Goal: Information Seeking & Learning: Compare options

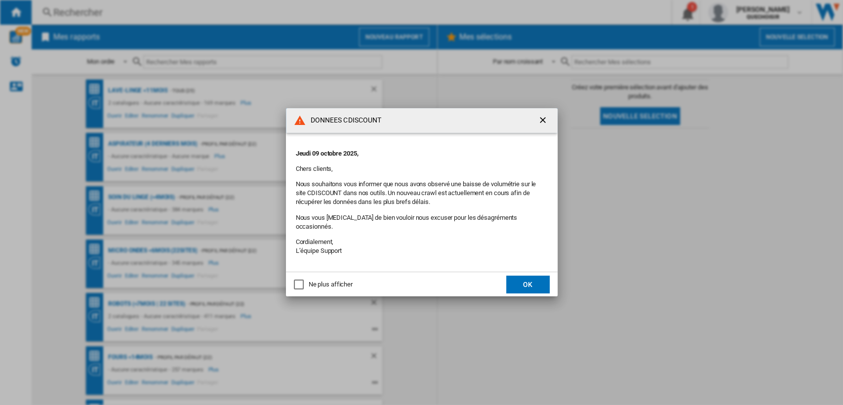
click at [521, 278] on button "OK" at bounding box center [527, 285] width 43 height 18
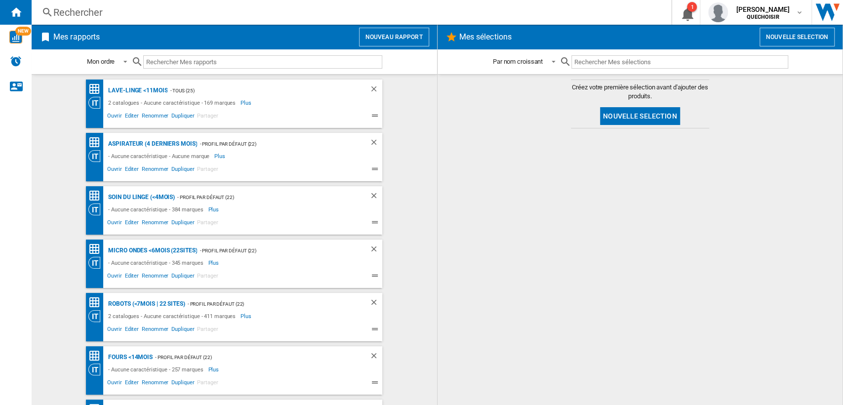
click at [163, 13] on div "Rechercher" at bounding box center [349, 12] width 592 height 14
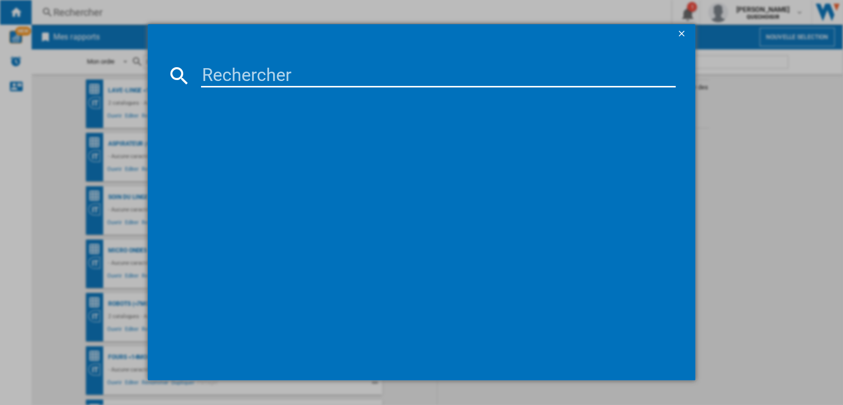
click at [273, 87] on input at bounding box center [438, 76] width 475 height 24
paste input "WD5I1045BBQ"
type input "WD5I104"
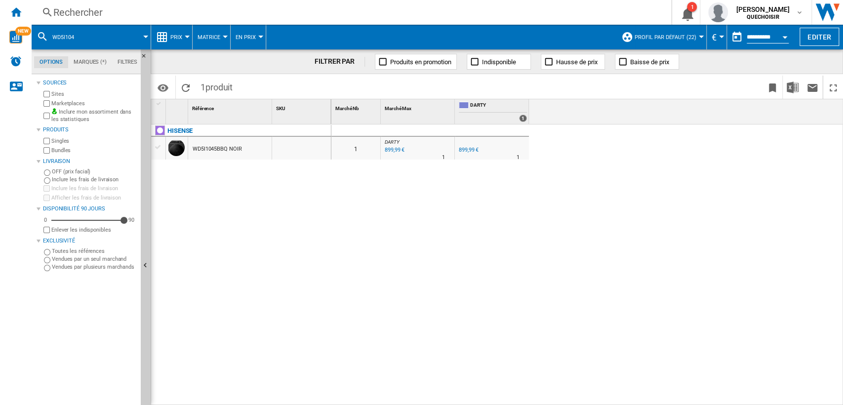
click at [70, 104] on label "Marketplaces" at bounding box center [93, 103] width 85 height 7
click at [58, 143] on label "Singles" at bounding box center [93, 140] width 85 height 7
click at [57, 142] on label "Singles" at bounding box center [93, 140] width 85 height 7
click at [56, 149] on label "Bundles" at bounding box center [93, 150] width 85 height 7
click at [217, 149] on div "WD5I1045BBQ NOIR" at bounding box center [217, 149] width 49 height 23
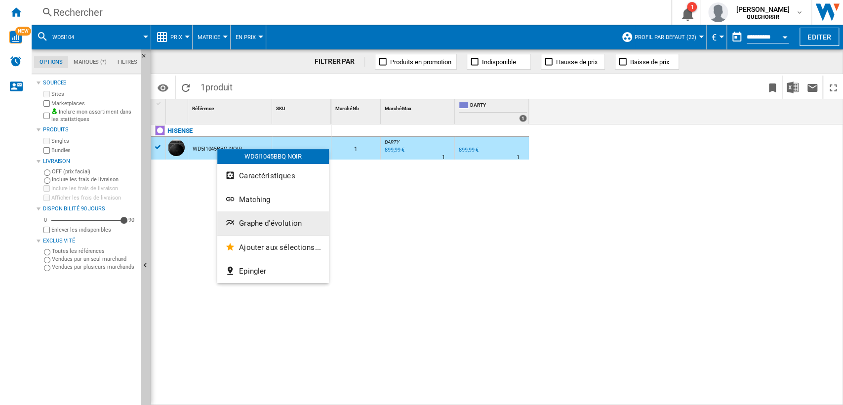
click at [263, 223] on span "Graphe d'évolution" at bounding box center [270, 223] width 63 height 9
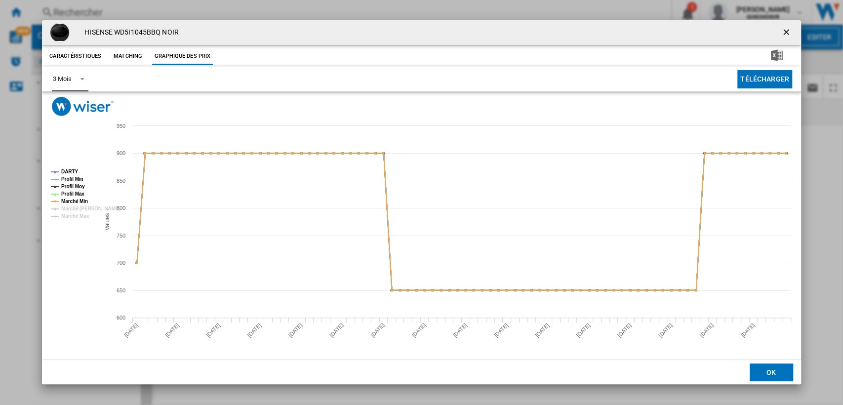
click at [69, 79] on div "3 Mois" at bounding box center [62, 78] width 18 height 7
click at [63, 102] on div "6 Mois" at bounding box center [62, 103] width 18 height 9
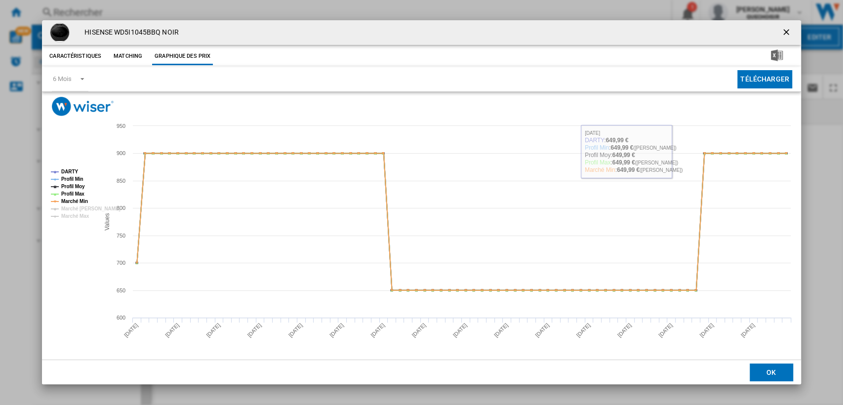
click at [782, 35] on ng-md-icon "getI18NText('BUTTONS.CLOSE_DIALOG')" at bounding box center [787, 33] width 12 height 12
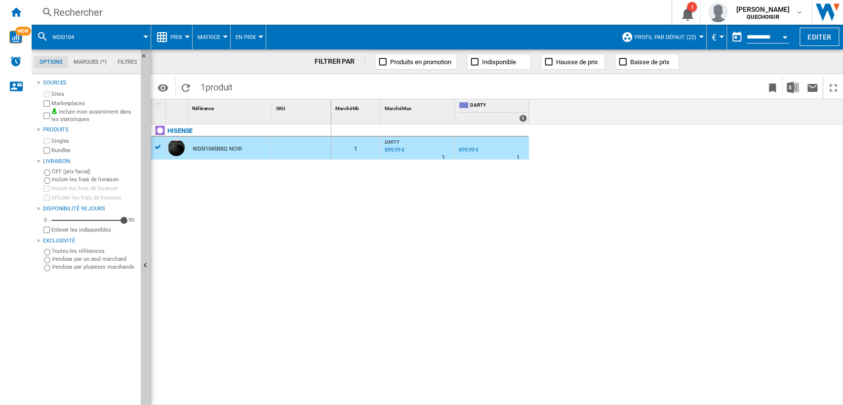
click at [474, 151] on div "899,99 €" at bounding box center [469, 150] width 20 height 6
click at [132, 15] on div "Rechercher" at bounding box center [349, 12] width 592 height 14
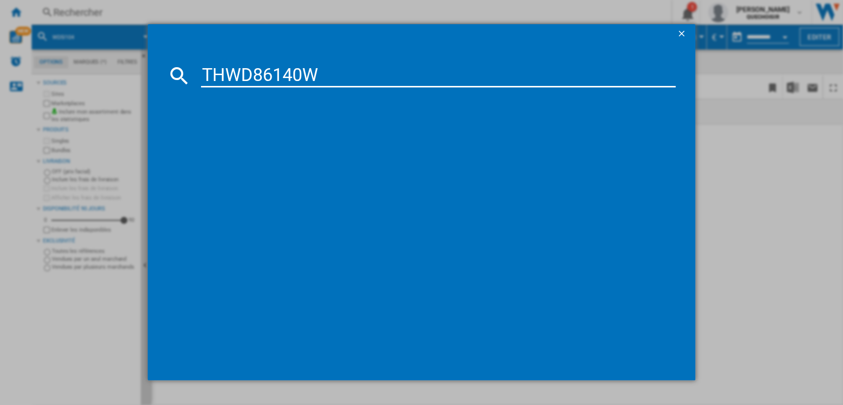
type input "THWD86140"
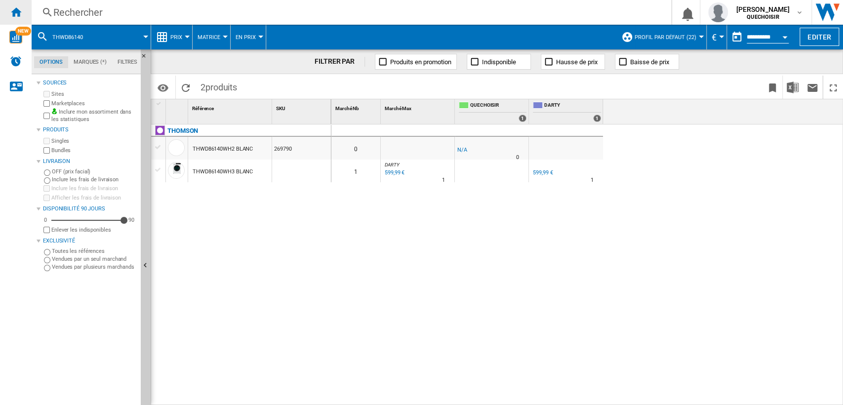
click at [25, 13] on div "Accueil" at bounding box center [16, 12] width 32 height 25
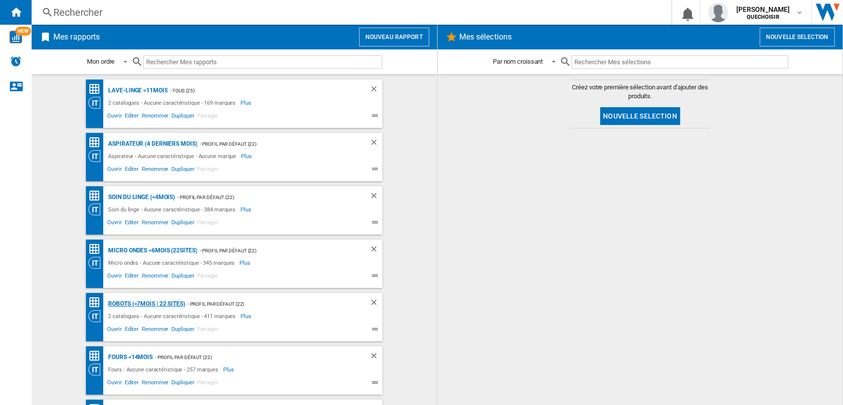
click at [125, 301] on div "Robots (<7mois | 22 sites)" at bounding box center [145, 304] width 79 height 12
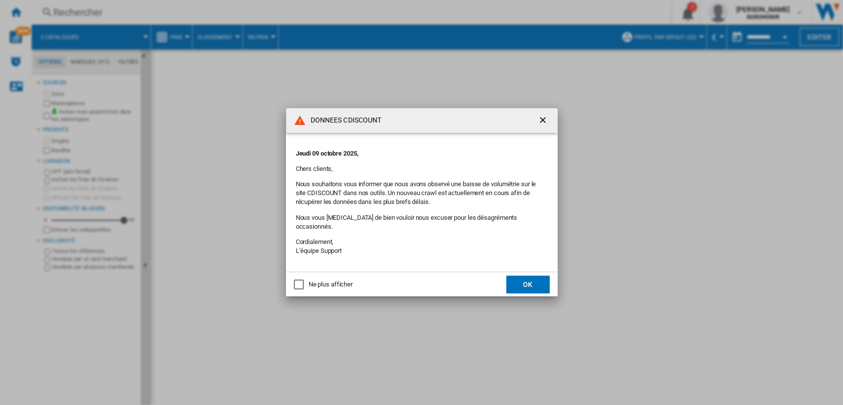
click at [529, 276] on button "OK" at bounding box center [527, 285] width 43 height 18
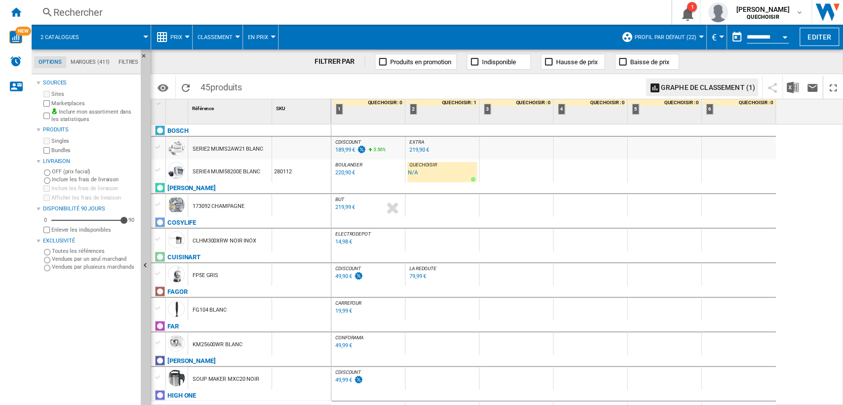
click at [345, 206] on div "219,99 €" at bounding box center [345, 207] width 20 height 6
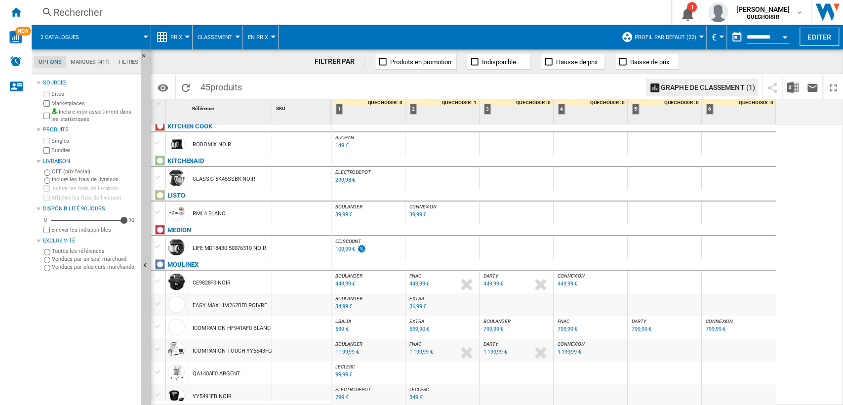
scroll to position [549, 0]
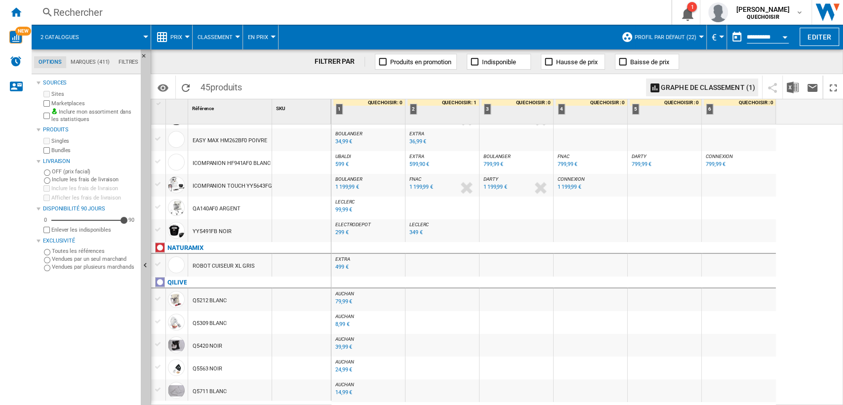
click at [181, 12] on div "Rechercher" at bounding box center [349, 12] width 592 height 14
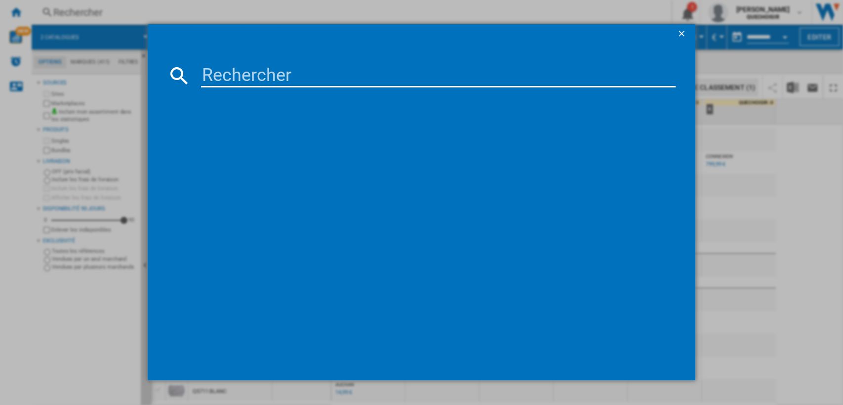
click at [223, 72] on input at bounding box center [438, 76] width 475 height 24
paste input "THFP750"
type input "THFP750"
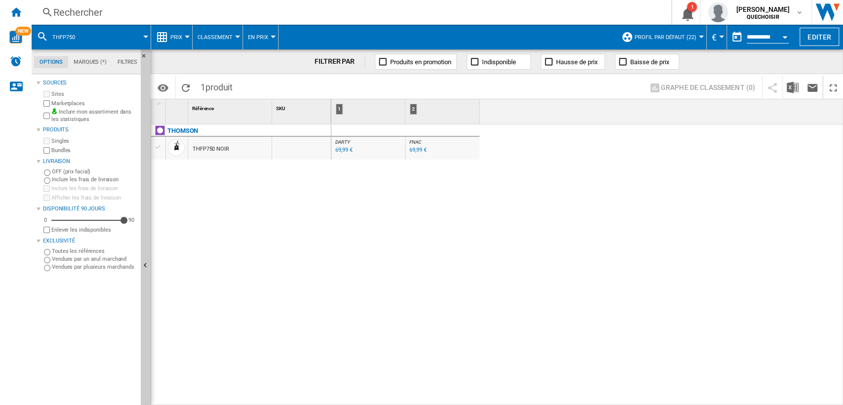
click at [656, 34] on span "Profil par défaut (22)" at bounding box center [666, 37] width 62 height 6
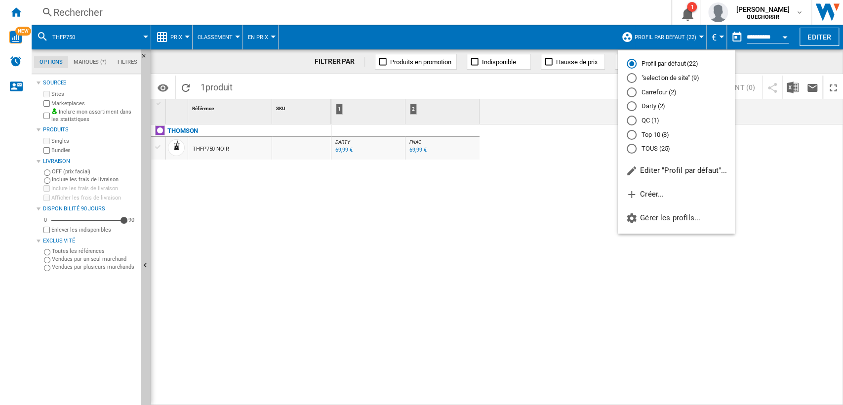
click at [635, 151] on div "TOUS (25)" at bounding box center [632, 149] width 10 height 10
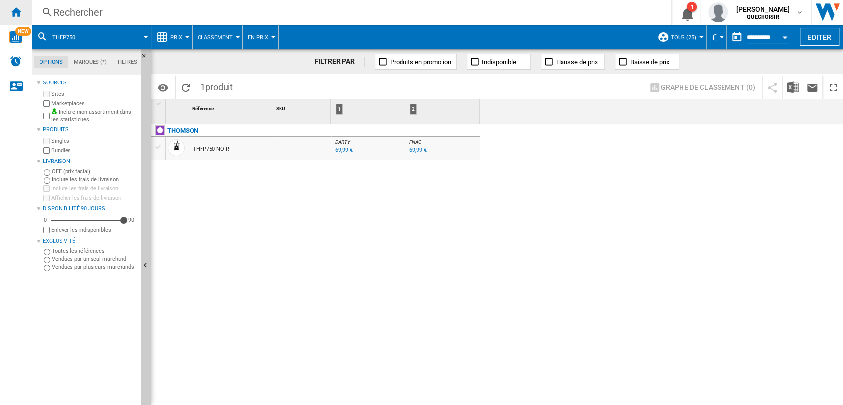
click at [12, 13] on ng-md-icon "Accueil" at bounding box center [16, 12] width 12 height 12
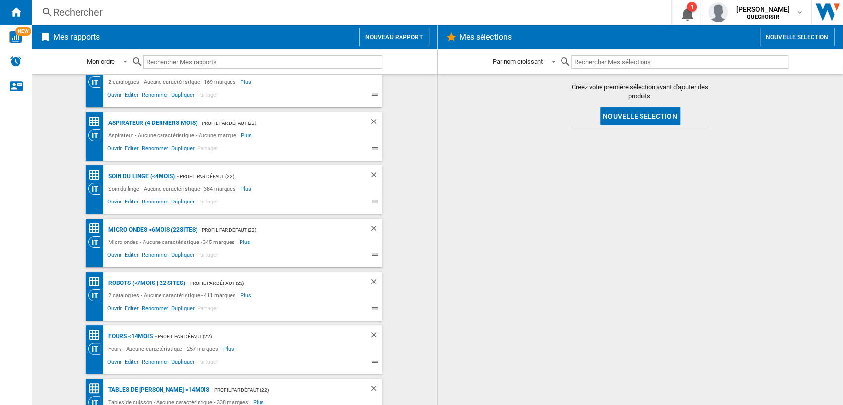
scroll to position [55, 0]
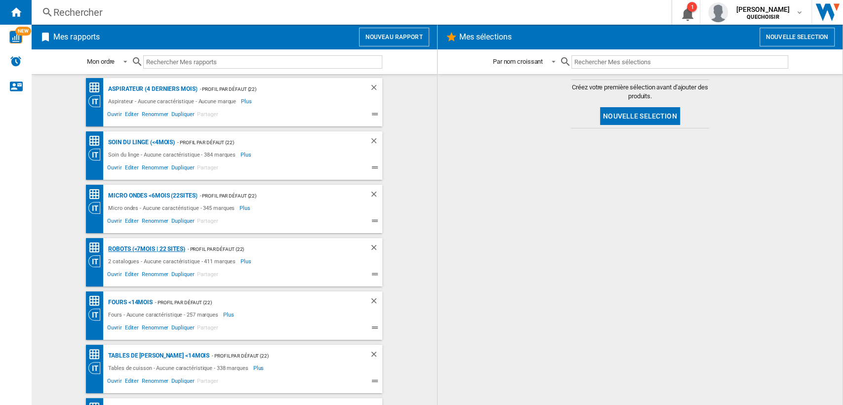
click at [120, 249] on div "Robots (<7mois | 22 sites)" at bounding box center [145, 249] width 79 height 12
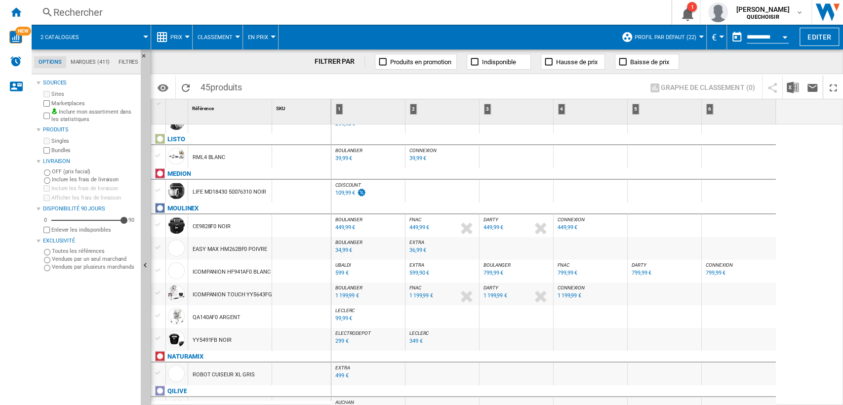
scroll to position [605, 0]
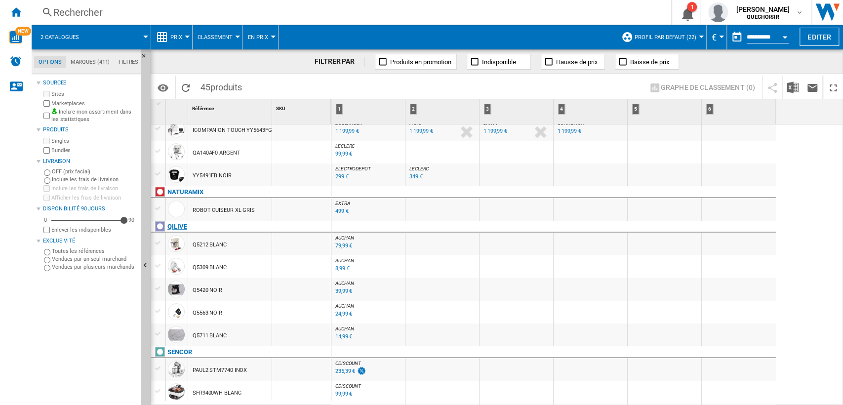
click at [184, 226] on div "QILIVE" at bounding box center [176, 227] width 19 height 12
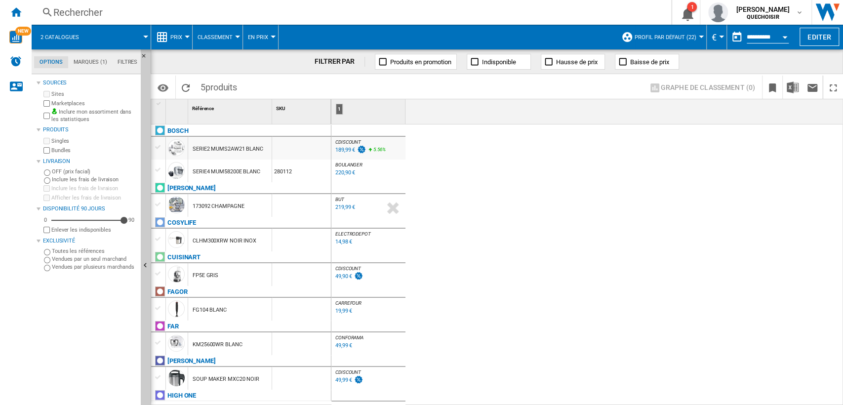
click at [131, 62] on md-tab-item "Filtres" at bounding box center [127, 62] width 31 height 12
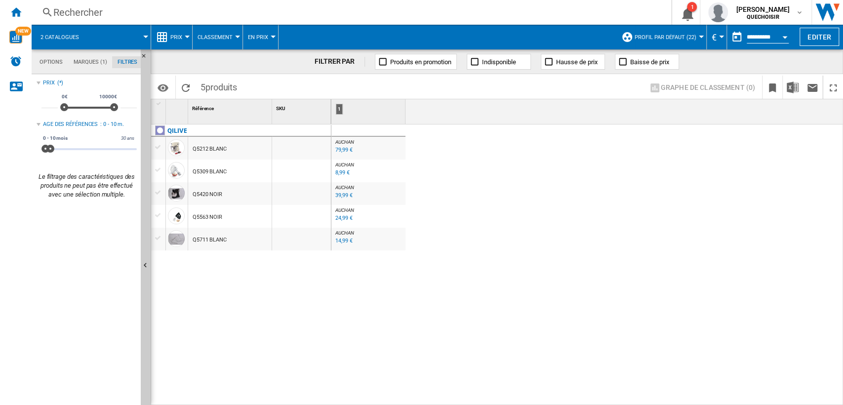
scroll to position [64, 0]
drag, startPoint x: 51, startPoint y: 148, endPoint x: 208, endPoint y: 147, distance: 157.6
click at [208, 147] on div "Options Marques (1) Filtres Options Marques (1) Filtres Sources Sites Marketpla…" at bounding box center [437, 227] width 811 height 356
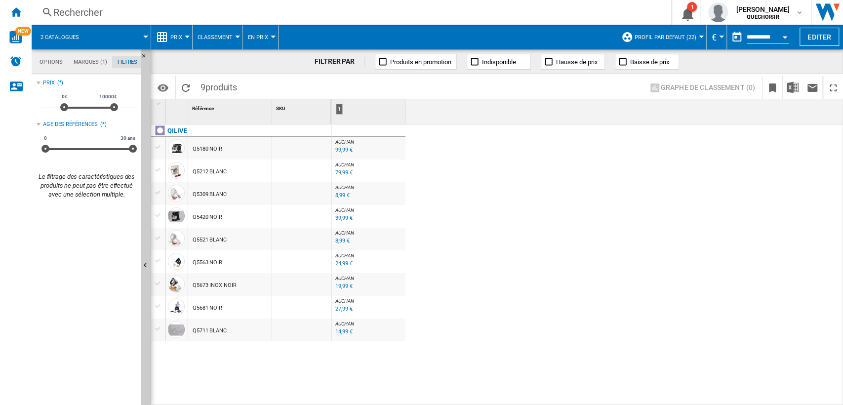
click at [343, 307] on div "27,99 €" at bounding box center [343, 309] width 17 height 6
click at [540, 20] on div "Rechercher Rechercher 0 1 [PERSON_NAME] QUECHOISIR QUECHOISIR Mes paramètres Se…" at bounding box center [437, 12] width 811 height 25
click at [100, 54] on md-tabs-canvas "Options Marques (1) Filtres Options Marques (1) Filtres" at bounding box center [91, 61] width 119 height 25
click at [100, 56] on md-tabs-canvas "Options Marques (1) Filtres Options Marques (1) Filtres" at bounding box center [91, 61] width 119 height 25
click at [100, 57] on md-tab-item "Marques (1)" at bounding box center [90, 62] width 44 height 12
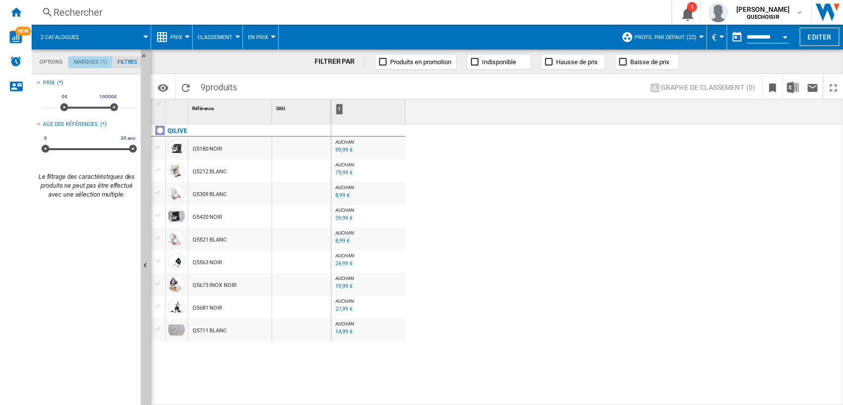
scroll to position [38, 0]
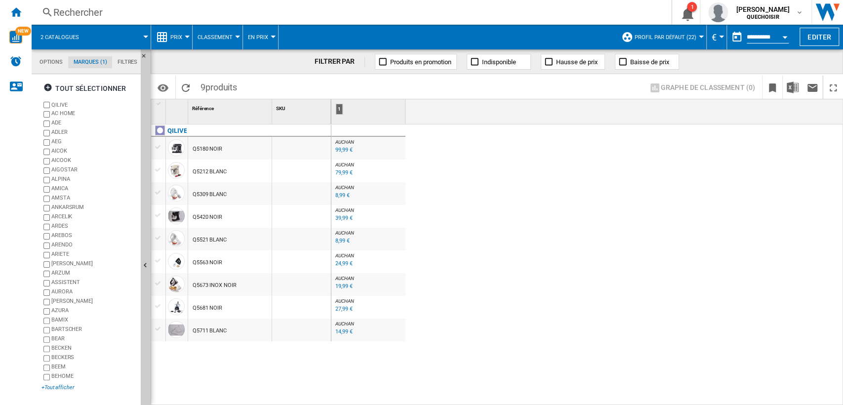
click at [52, 385] on div "+Tout afficher" at bounding box center [88, 387] width 95 height 7
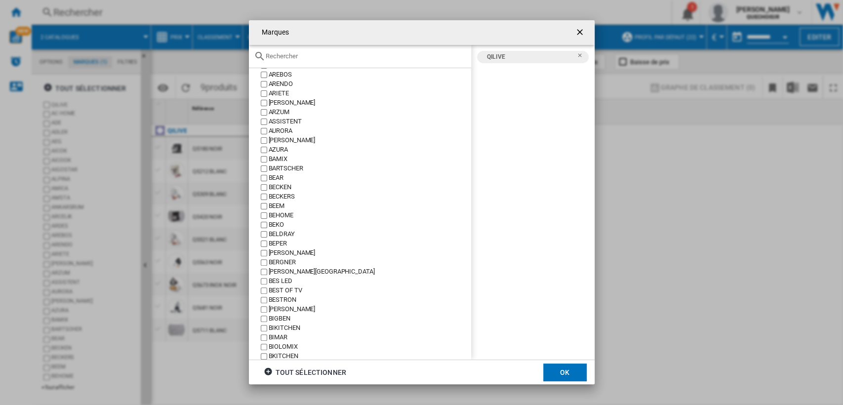
scroll to position [219, 0]
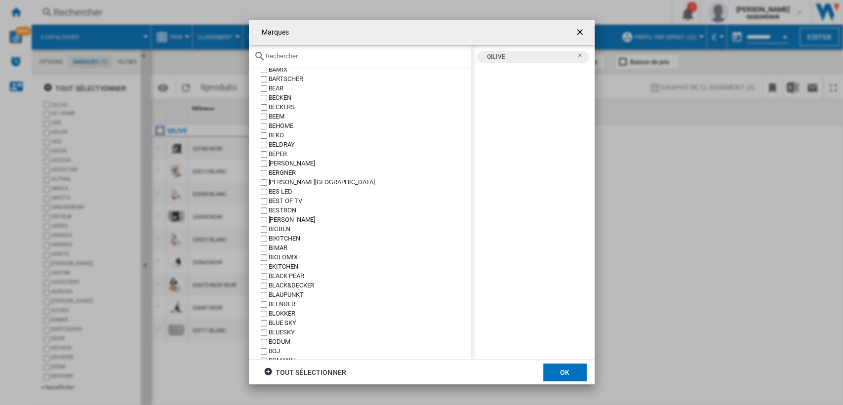
click at [300, 61] on div at bounding box center [360, 56] width 222 height 23
click at [301, 56] on input "text" at bounding box center [366, 55] width 201 height 7
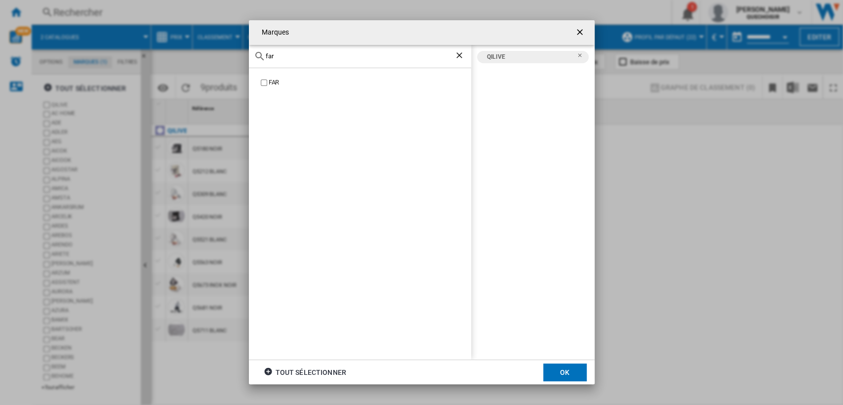
click at [273, 81] on div "FAR" at bounding box center [370, 82] width 202 height 9
drag, startPoint x: 283, startPoint y: 58, endPoint x: 260, endPoint y: 57, distance: 22.7
click at [260, 57] on div "far" at bounding box center [360, 56] width 222 height 23
type input "sab"
click at [581, 68] on ng-md-icon "Retirer" at bounding box center [583, 72] width 12 height 12
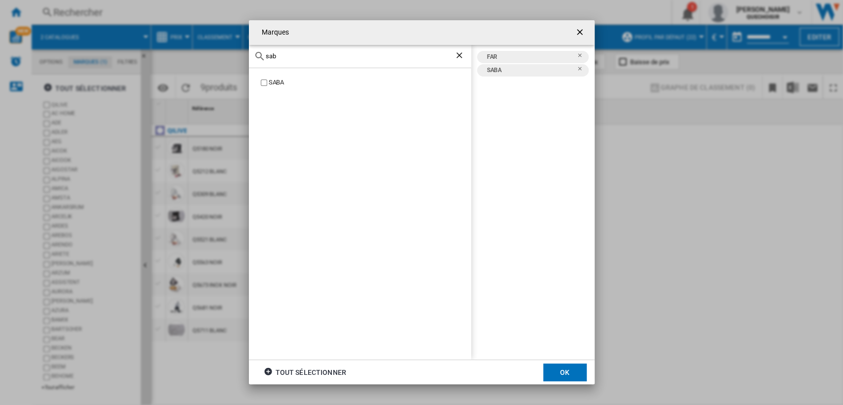
click at [560, 370] on button "OK" at bounding box center [564, 373] width 43 height 18
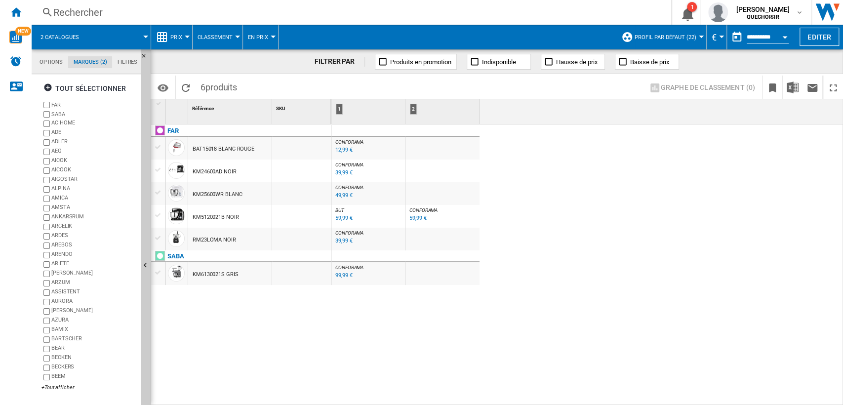
click at [518, 253] on div "CONFORAMA : FR CONFORAMA -1.0 % 12,99 € % N/A CONFORAMA : FR CONFORAMA CONFORAM…" at bounding box center [587, 265] width 512 height 282
click at [343, 217] on div "59,99 €" at bounding box center [343, 218] width 17 height 6
click at [415, 217] on div "59,99 €" at bounding box center [417, 218] width 17 height 6
click at [347, 242] on div "39,99 €" at bounding box center [343, 241] width 17 height 6
click at [199, 313] on div "FAR BAT15018 BLANC ROUGE KM24600AD NOIR KM25600WR BLANC KM5120021B NOIR RM23LOM…" at bounding box center [241, 262] width 180 height 276
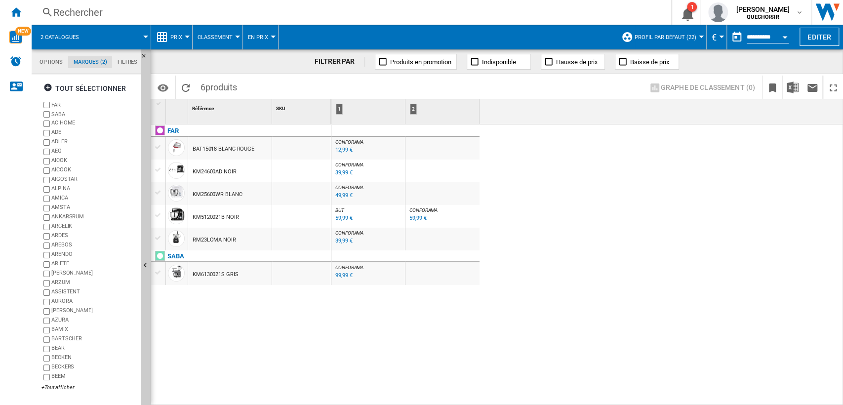
click at [340, 275] on div "99,99 €" at bounding box center [343, 275] width 17 height 6
click at [150, 8] on div "Rechercher" at bounding box center [349, 12] width 592 height 14
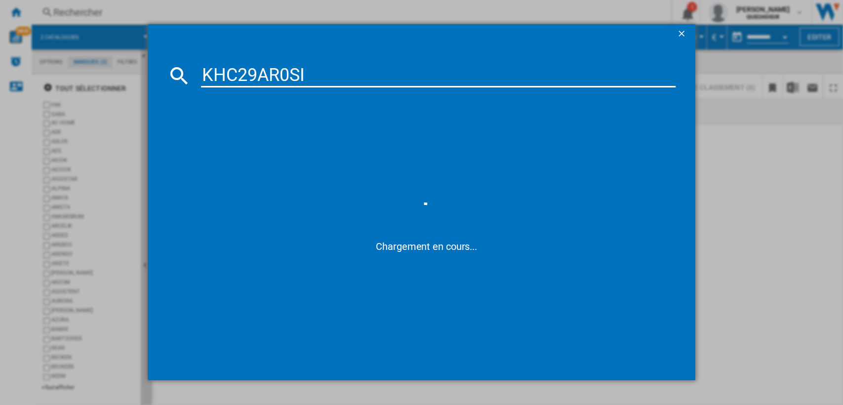
type input "KHC29AR0SI"
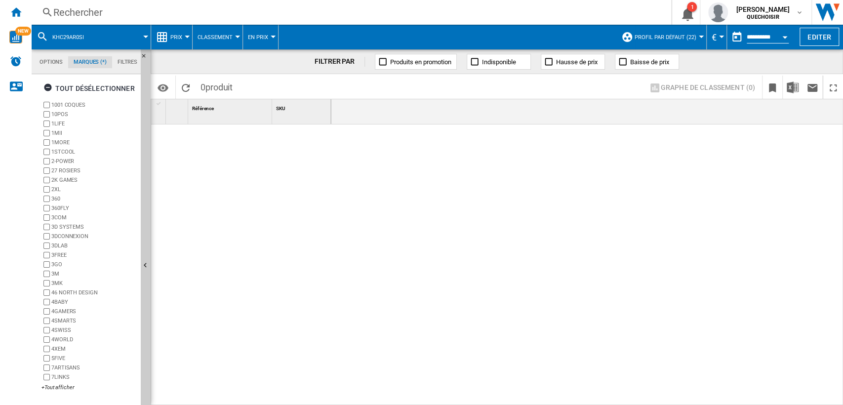
click at [130, 59] on md-tab-item "Filtres" at bounding box center [127, 62] width 31 height 12
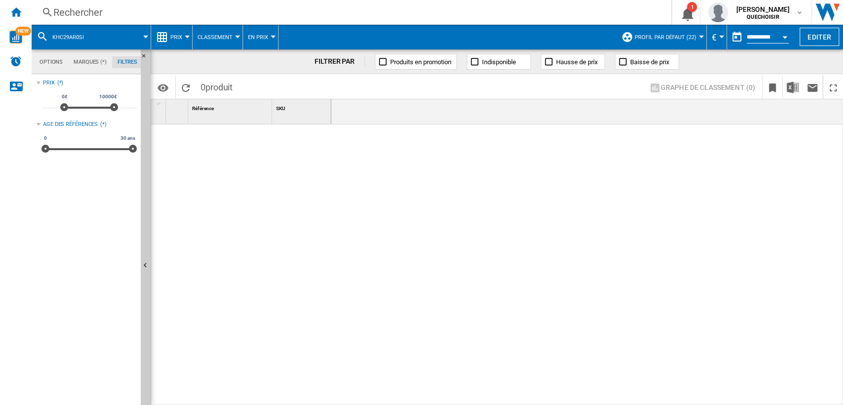
scroll to position [64, 0]
click at [221, 163] on div at bounding box center [241, 262] width 180 height 276
click at [158, 8] on div "Rechercher" at bounding box center [349, 12] width 592 height 14
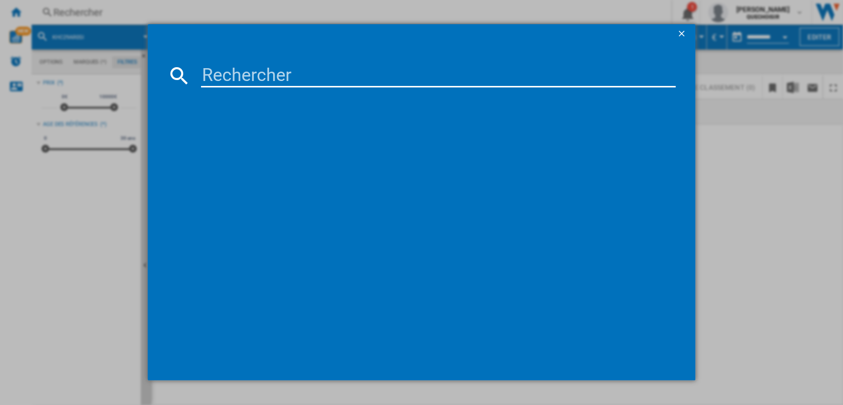
type input "KHC29AX0SI"
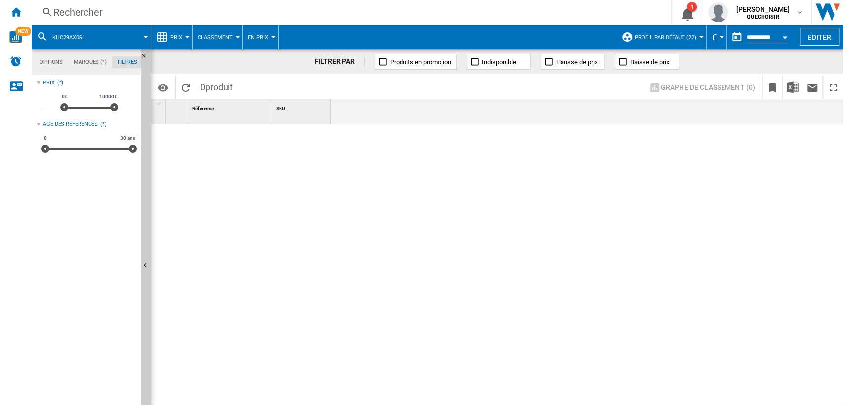
click at [691, 33] on button "Profil par défaut (22)" at bounding box center [668, 37] width 67 height 25
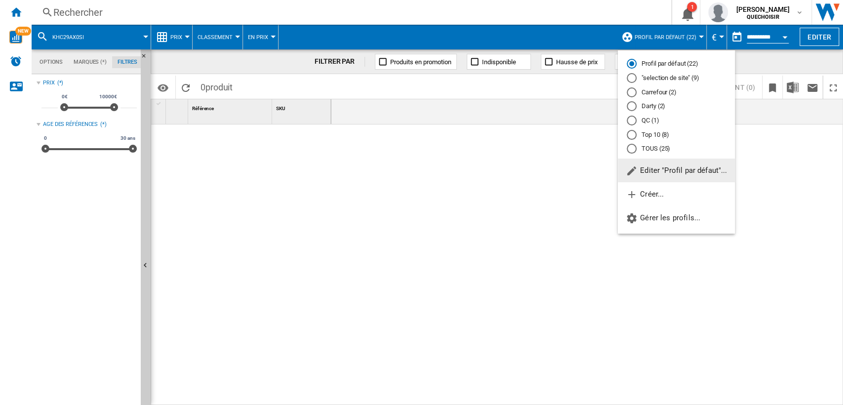
click at [637, 148] on md-radio-button "TOUS (25)" at bounding box center [676, 148] width 99 height 9
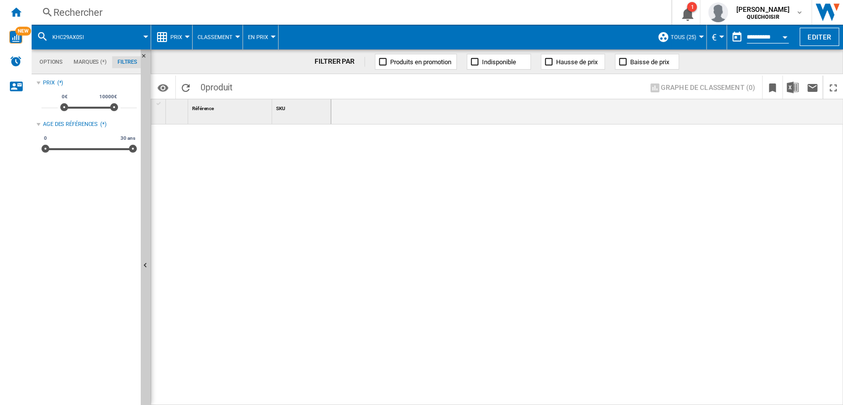
click at [58, 63] on md-tab-item "Options" at bounding box center [51, 62] width 34 height 12
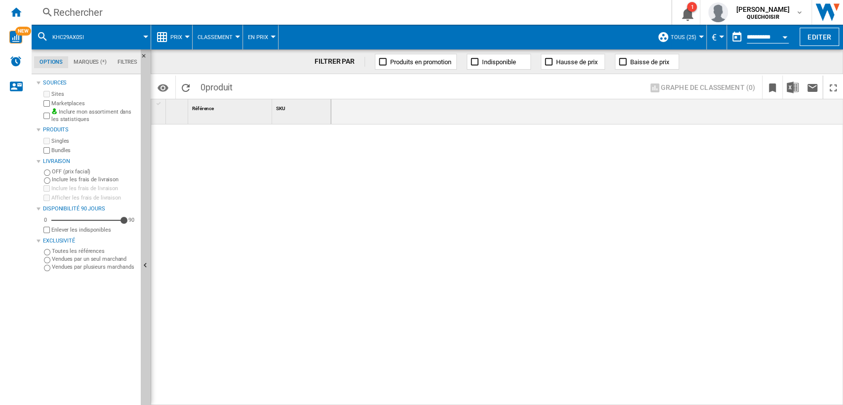
click at [61, 103] on label "Marketplaces" at bounding box center [93, 103] width 85 height 7
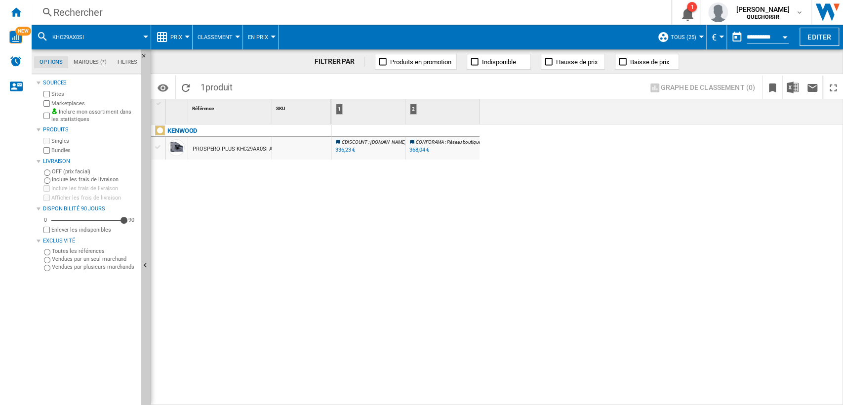
click at [66, 103] on label "Marketplaces" at bounding box center [93, 103] width 85 height 7
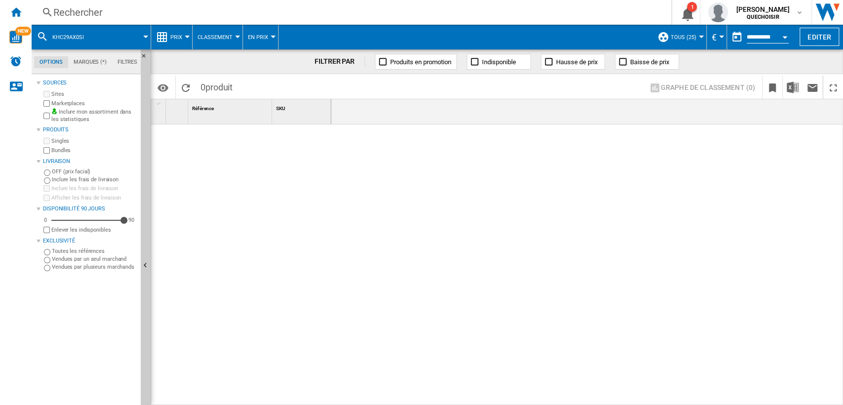
click at [107, 14] on div "Rechercher" at bounding box center [349, 12] width 592 height 14
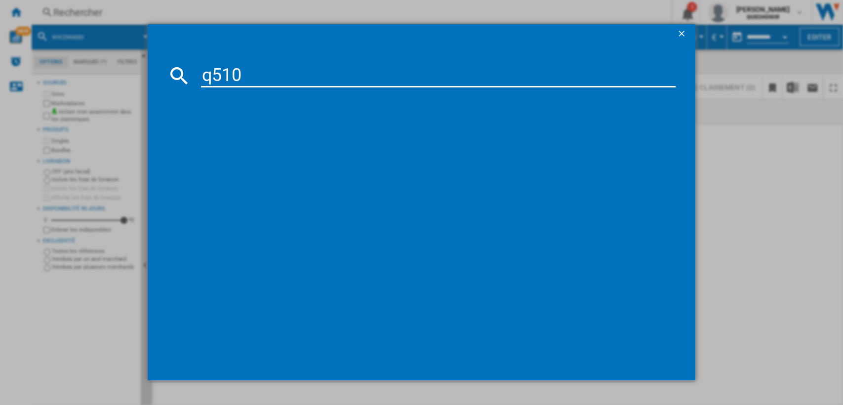
type input "q5101"
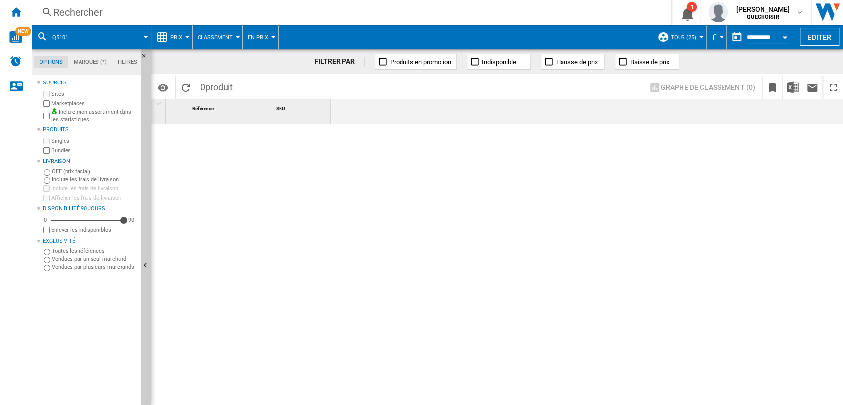
click at [128, 67] on md-tab-item "Filtres" at bounding box center [127, 62] width 31 height 12
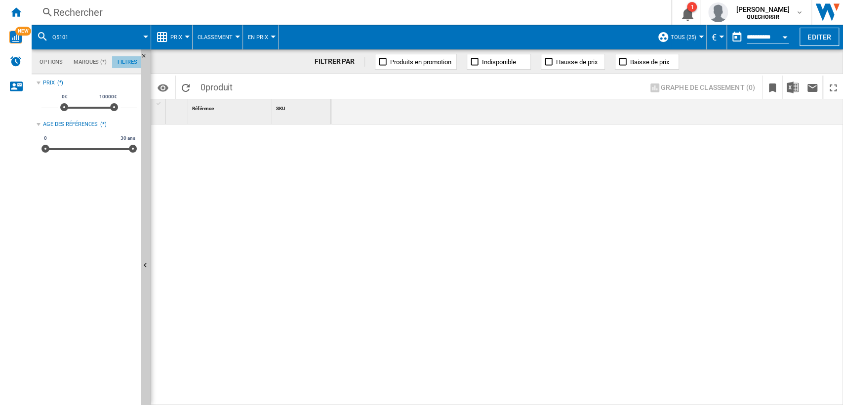
scroll to position [64, 0]
click at [224, 159] on div at bounding box center [241, 262] width 180 height 276
click at [141, 55] on ng-md-icon "Masquer" at bounding box center [147, 59] width 12 height 12
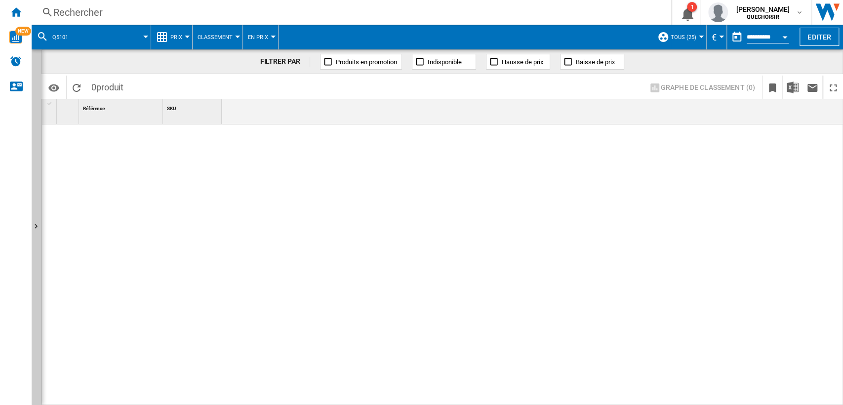
click at [134, 13] on div "Rechercher" at bounding box center [349, 12] width 592 height 14
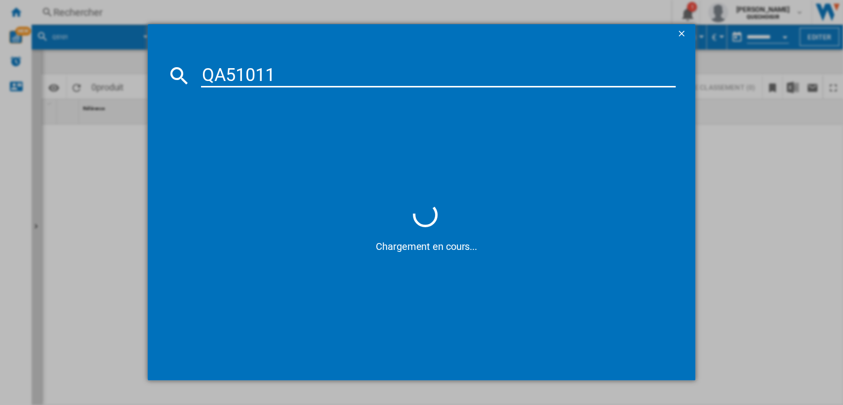
type input "QA5101"
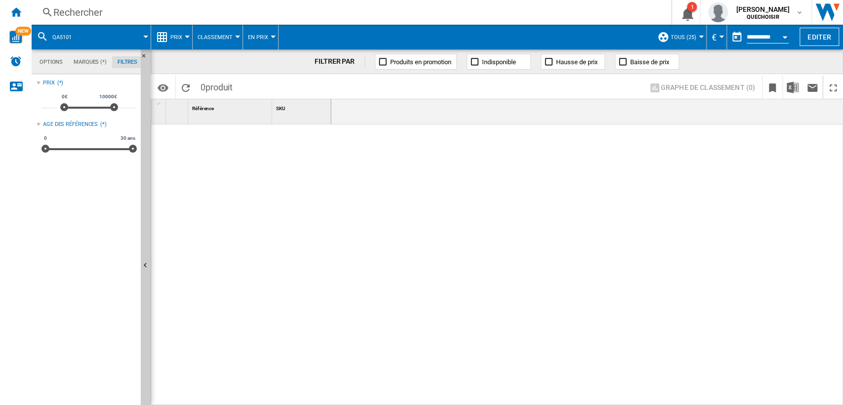
click at [217, 10] on div "Rechercher" at bounding box center [349, 12] width 592 height 14
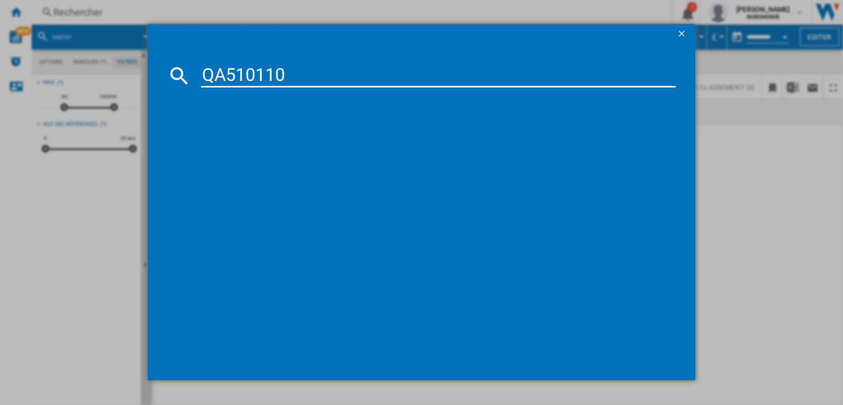
drag, startPoint x: 246, startPoint y: 78, endPoint x: 392, endPoint y: 72, distance: 145.8
click at [387, 72] on input "QA510110" at bounding box center [438, 76] width 475 height 24
type input "QA51"
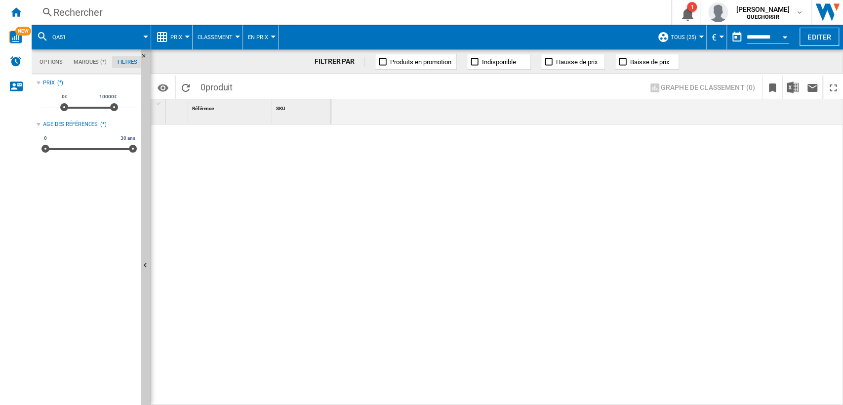
click at [216, 14] on div "Rechercher" at bounding box center [349, 12] width 592 height 14
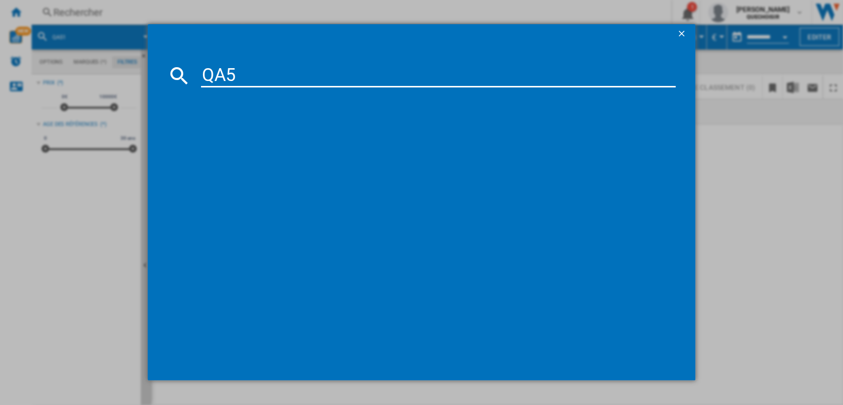
type input "QA5"
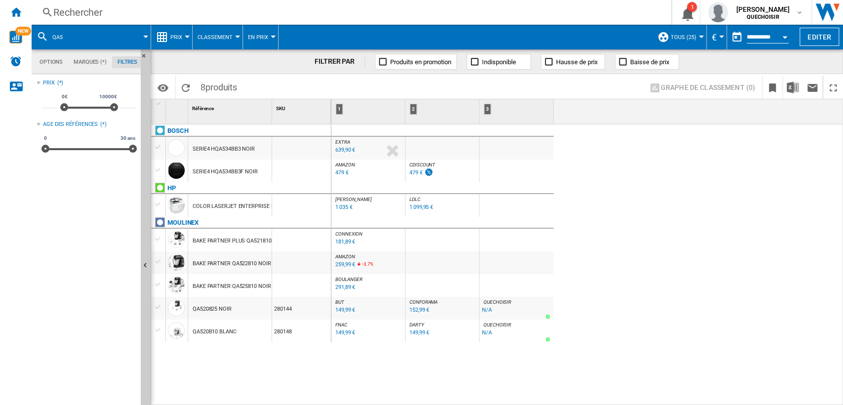
click at [125, 15] on div "Rechercher" at bounding box center [349, 12] width 592 height 14
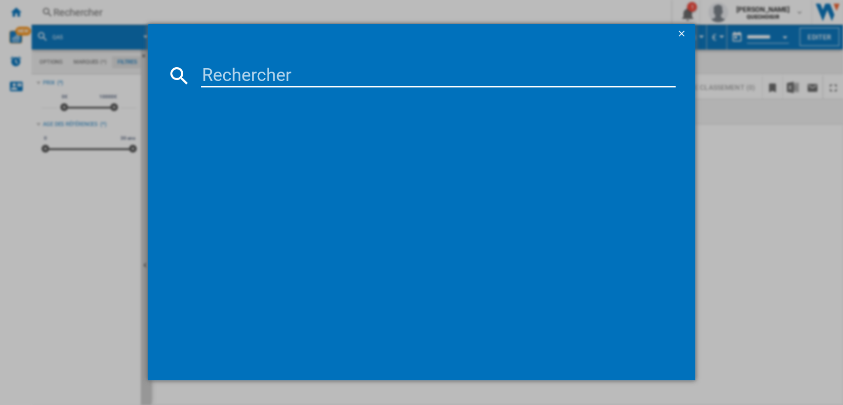
type input "5KSM185PS"
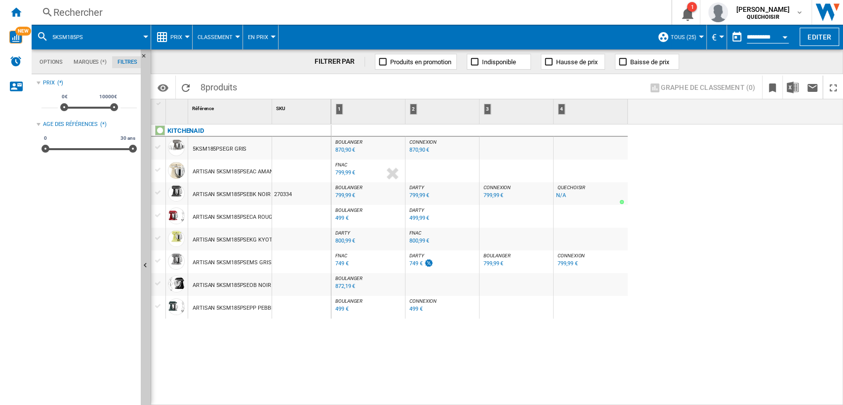
click at [101, 7] on div "Rechercher" at bounding box center [349, 12] width 592 height 14
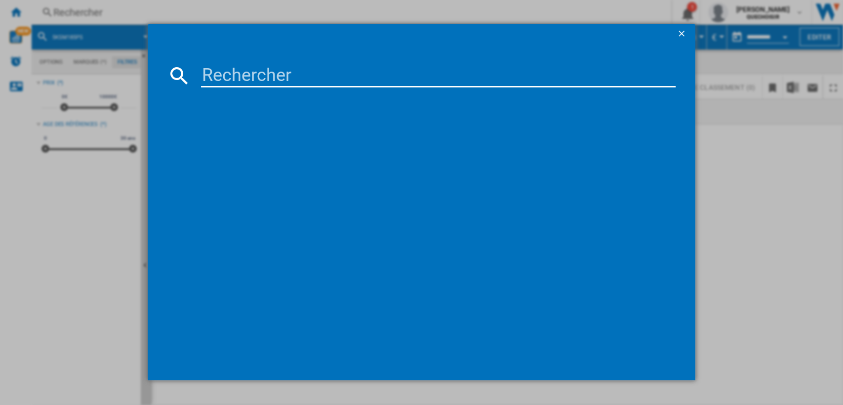
type input "5KSM180"
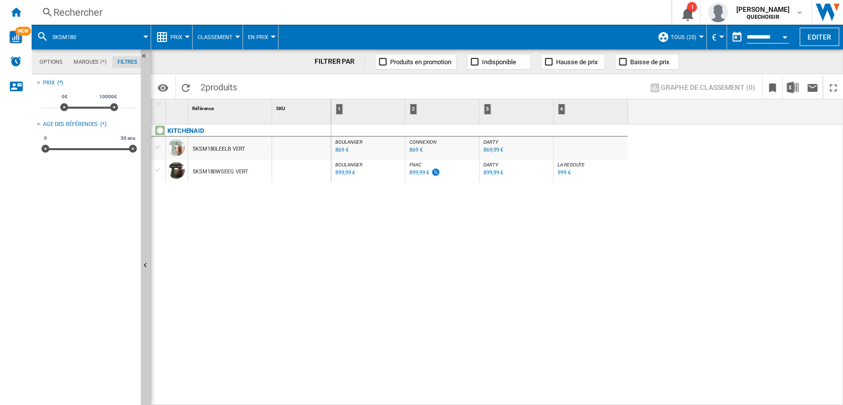
click at [338, 152] on div "869 €" at bounding box center [341, 150] width 13 height 6
click at [340, 172] on div "899,99 €" at bounding box center [345, 172] width 20 height 6
click at [88, 15] on div "Rechercher" at bounding box center [349, 12] width 592 height 14
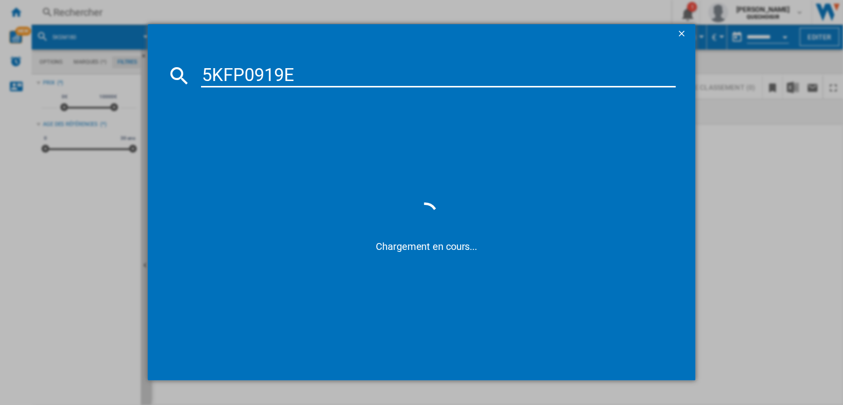
type input "5KFP0919"
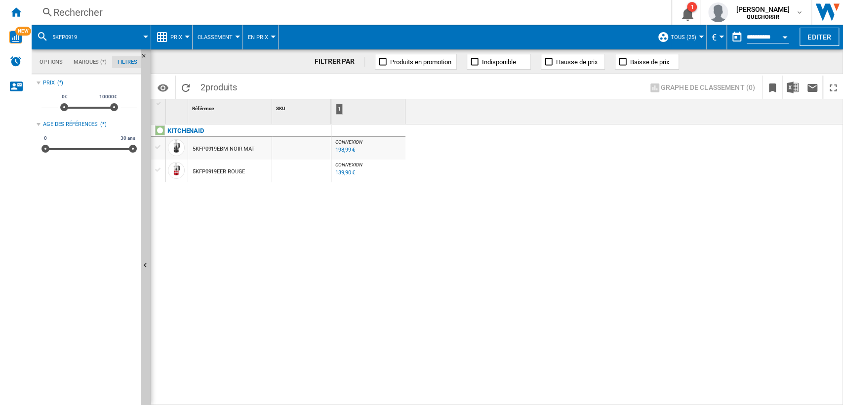
click at [191, 11] on div "Rechercher" at bounding box center [349, 12] width 592 height 14
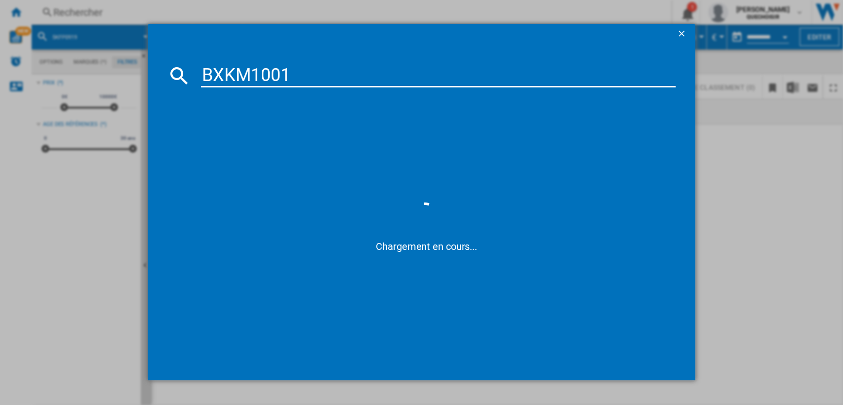
type input "BXKM100"
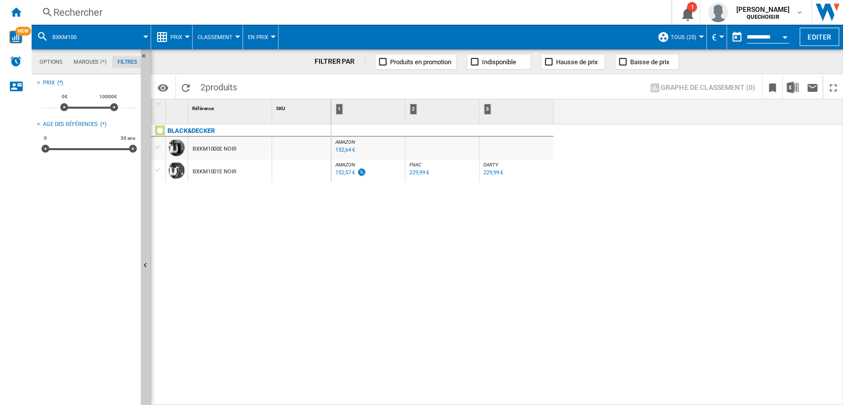
click at [486, 172] on div "229,99 €" at bounding box center [494, 172] width 20 height 6
click at [142, 12] on div "Rechercher" at bounding box center [349, 12] width 592 height 14
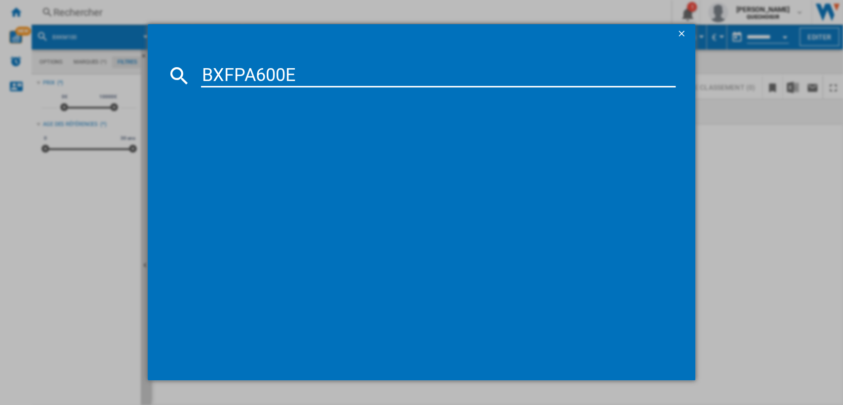
drag, startPoint x: 245, startPoint y: 70, endPoint x: 418, endPoint y: 62, distance: 173.0
click at [414, 65] on input "BXFPA600E" at bounding box center [438, 76] width 475 height 24
type input "BXFP"
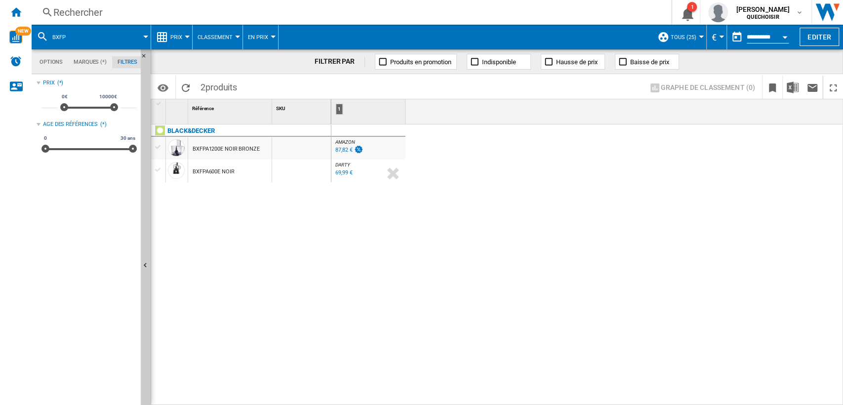
click at [341, 174] on div "69,99 €" at bounding box center [343, 172] width 17 height 6
click at [139, 13] on div "Rechercher" at bounding box center [349, 12] width 592 height 14
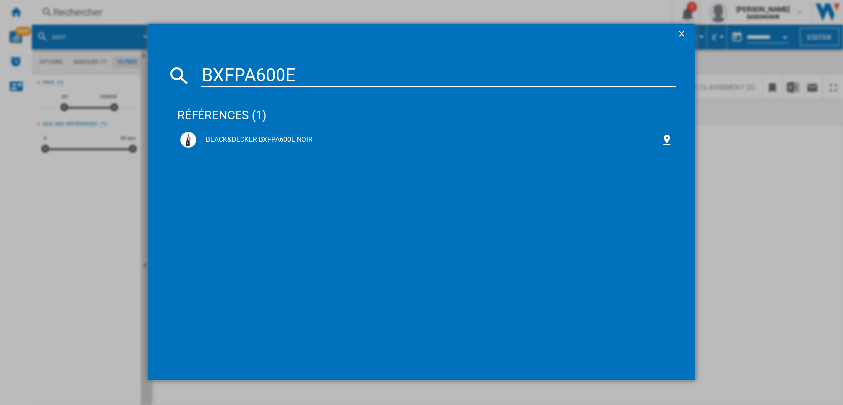
drag, startPoint x: 226, startPoint y: 71, endPoint x: 438, endPoint y: 72, distance: 211.4
click at [434, 75] on input "BXFPA600E" at bounding box center [438, 76] width 475 height 24
type input "BXkm"
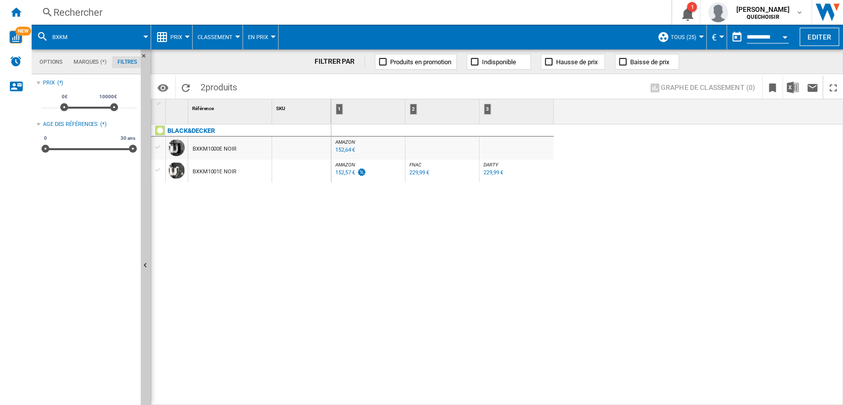
click at [174, 13] on div "Rechercher" at bounding box center [349, 12] width 592 height 14
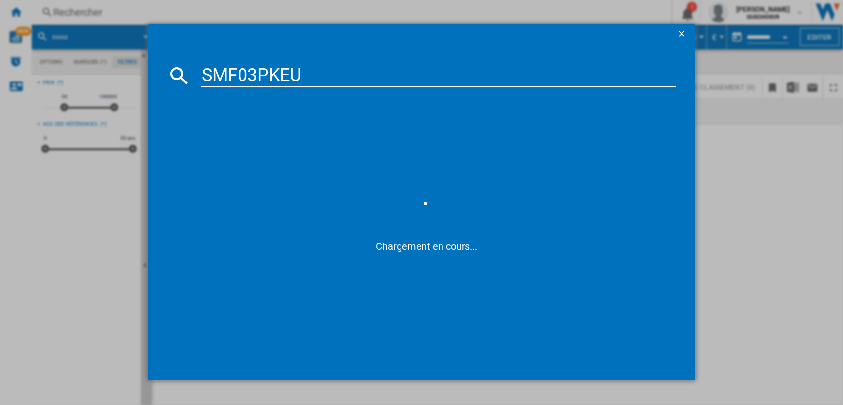
drag, startPoint x: 249, startPoint y: 73, endPoint x: 509, endPoint y: 64, distance: 260.4
click at [477, 67] on input "SMF03PKEU" at bounding box center [438, 76] width 475 height 24
type input "SMF04"
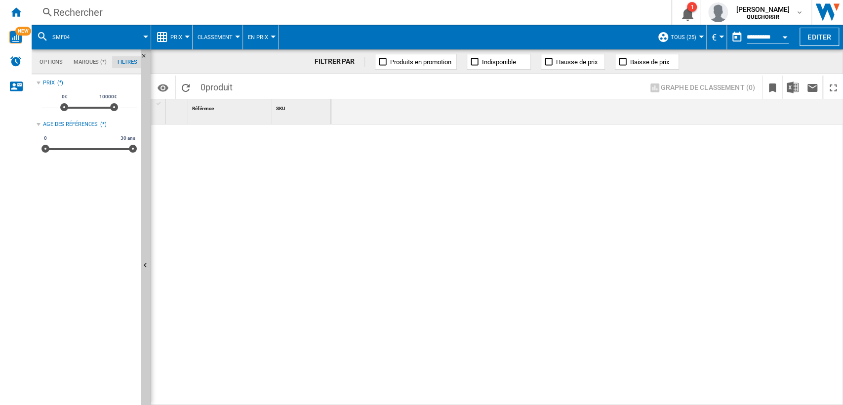
click at [96, 12] on div "Rechercher" at bounding box center [349, 12] width 592 height 14
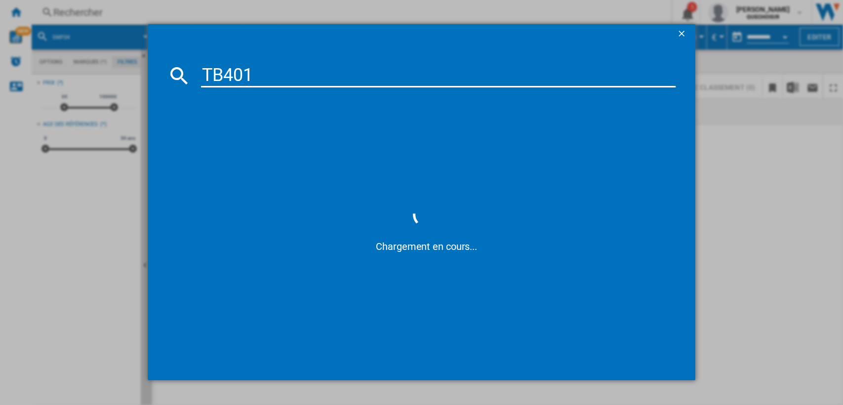
type input "TB401"
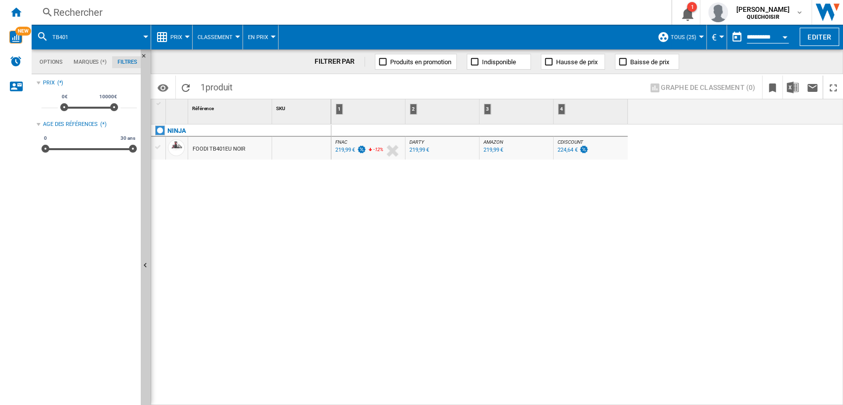
click at [413, 149] on div "219,99 €" at bounding box center [419, 150] width 20 height 6
click at [199, 13] on div "Rechercher" at bounding box center [349, 12] width 592 height 14
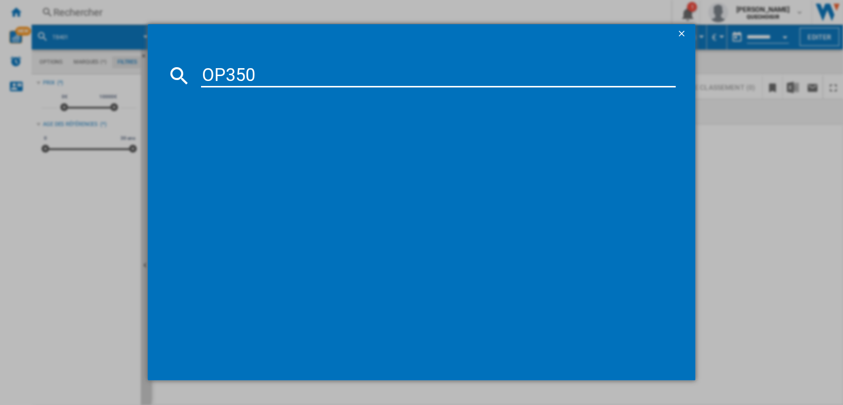
type input "OP350"
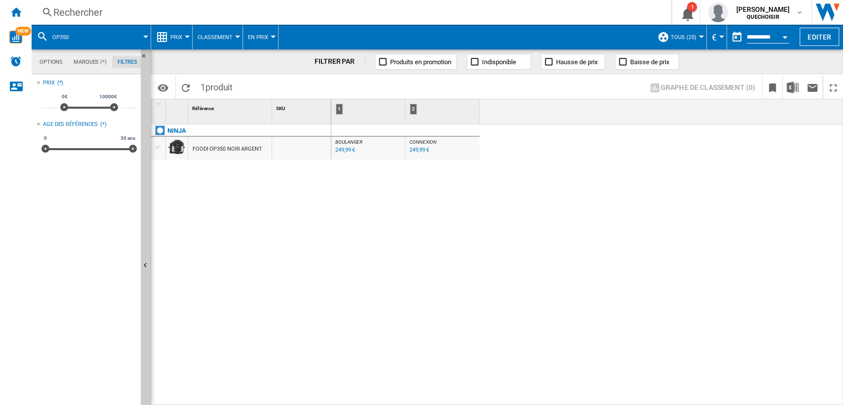
click at [195, 8] on div "Rechercher" at bounding box center [349, 12] width 592 height 14
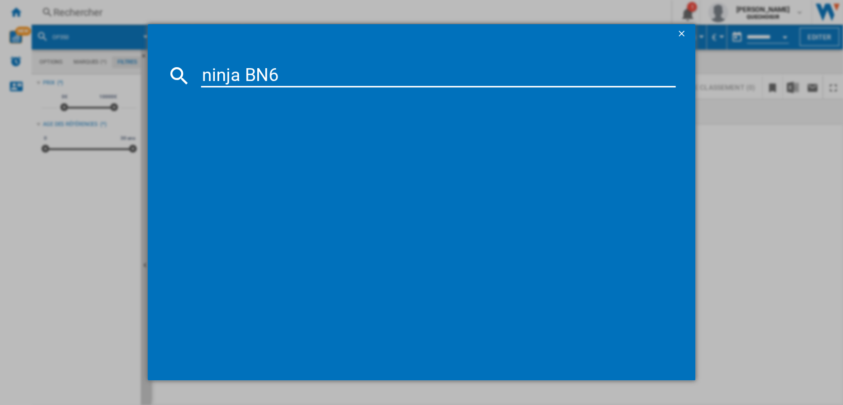
type input "ninja BN"
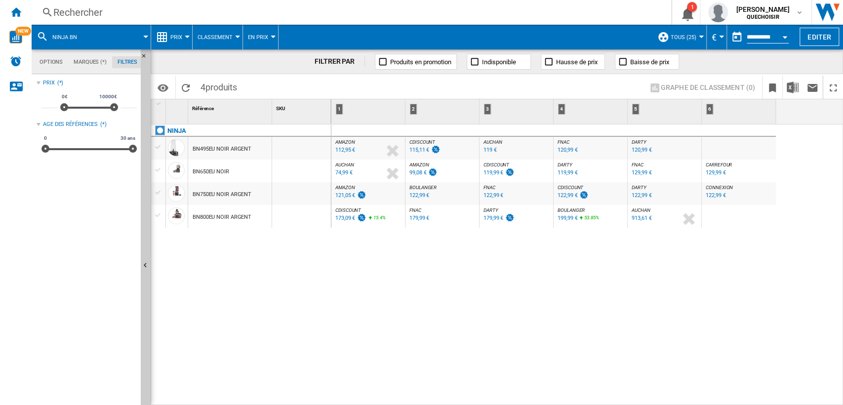
click at [494, 217] on div "179,99 €" at bounding box center [494, 218] width 20 height 6
click at [566, 173] on div "119,99 €" at bounding box center [568, 172] width 20 height 6
click at [265, 241] on div "NINJA BN495EU NOIR ARGENT BN650EU NOIR BN750EU NOIR ARGENT BN800EU NOIR ARGENT" at bounding box center [241, 262] width 180 height 276
click at [155, 10] on div "Rechercher" at bounding box center [349, 12] width 592 height 14
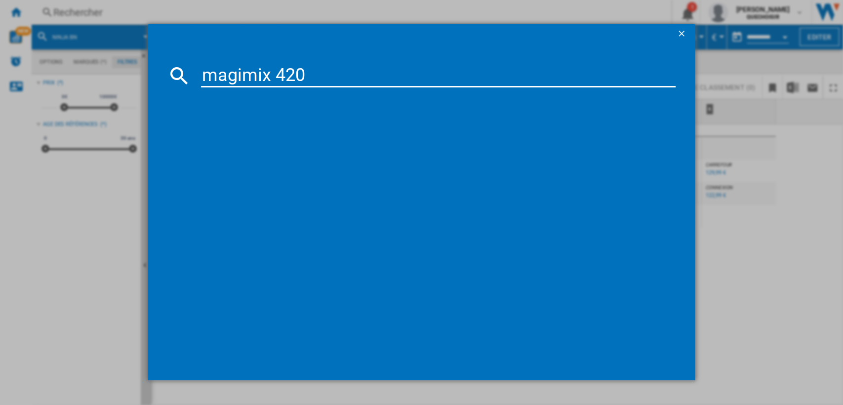
type input "magimix 4200"
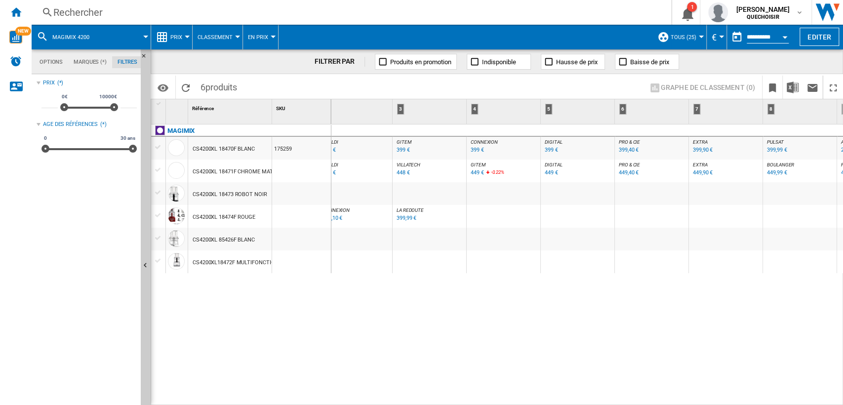
scroll to position [0, 17]
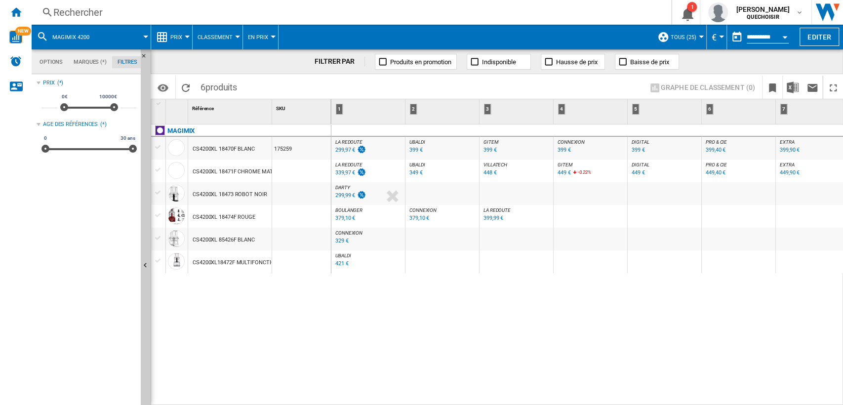
click at [343, 195] on div "299,99 €" at bounding box center [345, 195] width 20 height 6
click at [349, 210] on span "BOULANGER" at bounding box center [348, 209] width 27 height 5
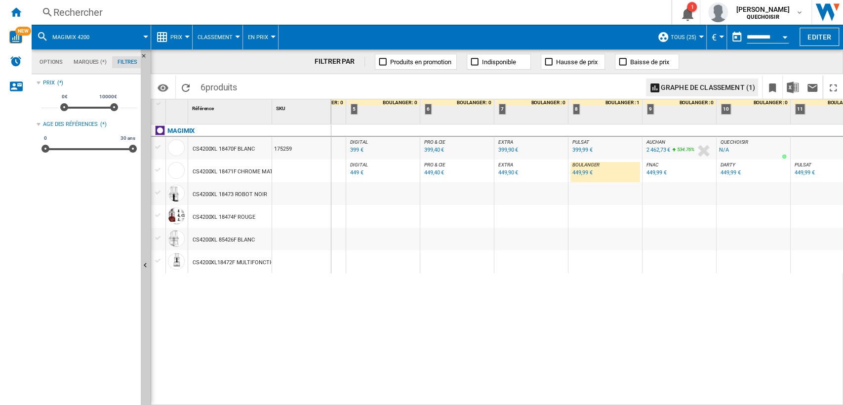
scroll to position [0, 344]
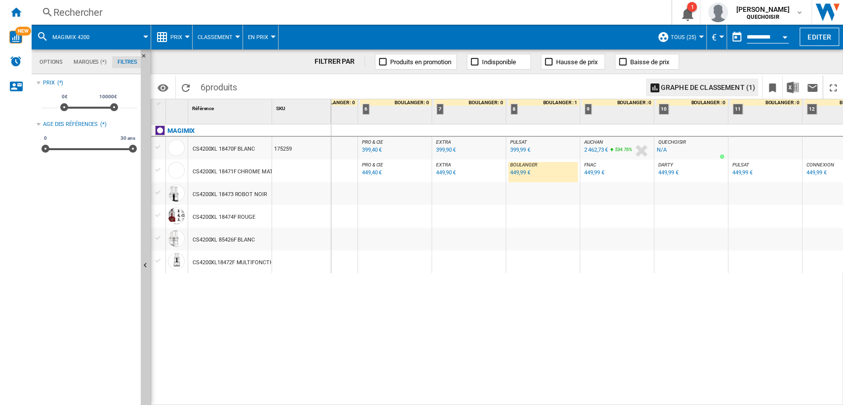
click at [667, 164] on span "DARTY" at bounding box center [665, 164] width 15 height 5
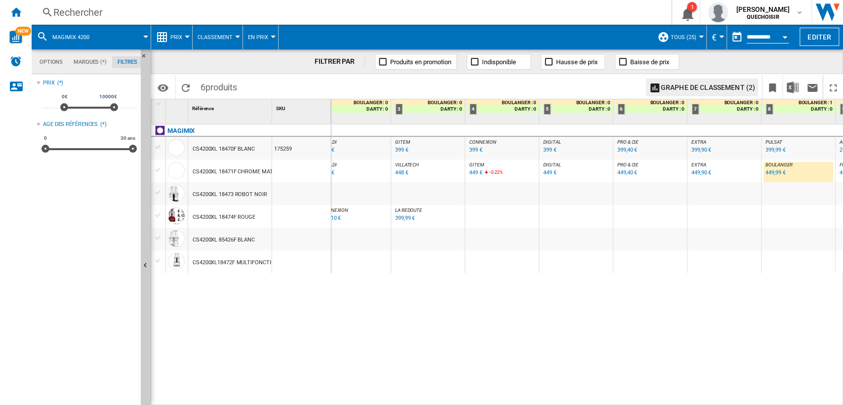
scroll to position [0, 0]
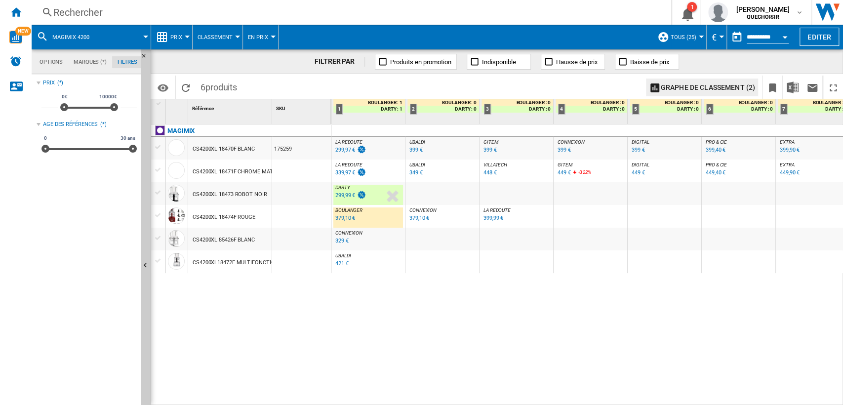
click at [341, 221] on div "379,10 €" at bounding box center [344, 218] width 21 height 10
click at [341, 193] on div "299,99 €" at bounding box center [345, 195] width 20 height 6
click at [203, 194] on div "CS4200XL 18473 ROBOT NOIR" at bounding box center [230, 194] width 75 height 23
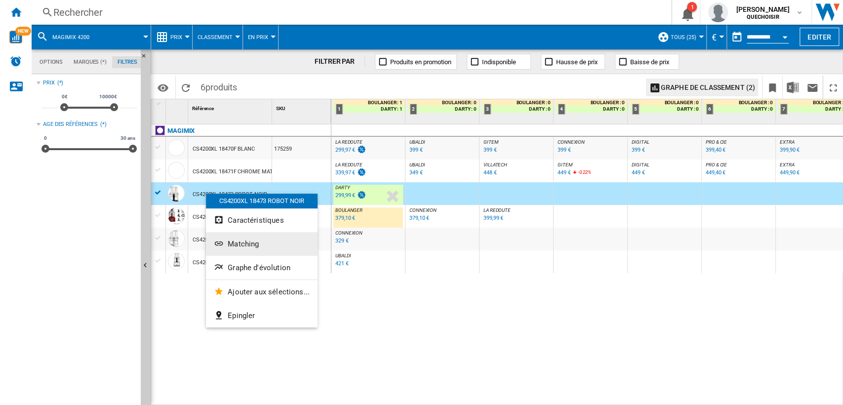
click at [257, 242] on span "Matching" at bounding box center [243, 244] width 31 height 9
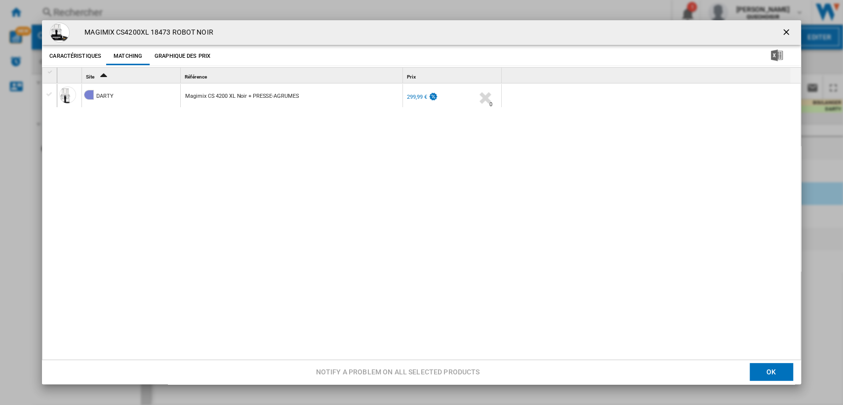
click at [781, 31] on ng-md-icon "getI18NText('BUTTONS.CLOSE_DIALOG')" at bounding box center [787, 33] width 12 height 12
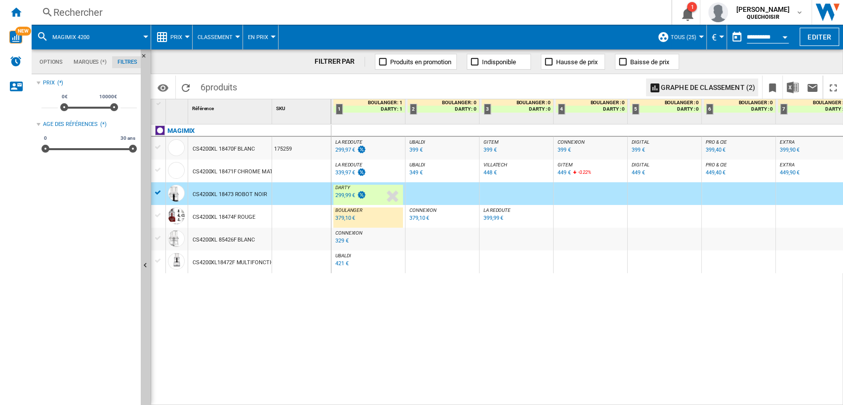
click at [342, 338] on div "LA REDOUTE : FR LA REDOUTE -1.0 % 299,97 € % N/A LA REDOUTE : FR LA REDOUTE UBA…" at bounding box center [587, 265] width 512 height 282
drag, startPoint x: 482, startPoint y: 400, endPoint x: 527, endPoint y: 396, distance: 45.6
click at [527, 396] on div "LA REDOUTE : FR LA REDOUTE -1.0 % 299,97 € % N/A LA REDOUTE : FR LA REDOUTE UBA…" at bounding box center [587, 265] width 512 height 282
click at [441, 398] on div "LA REDOUTE : FR LA REDOUTE -1.0 % 299,97 € % N/A LA REDOUTE : FR LA REDOUTE UBA…" at bounding box center [587, 265] width 512 height 282
drag, startPoint x: 432, startPoint y: 400, endPoint x: 317, endPoint y: 399, distance: 115.1
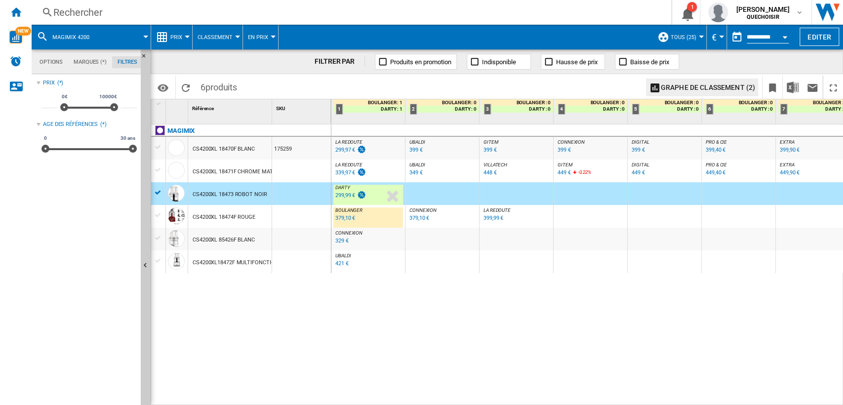
click at [317, 399] on div "1 Référence 1 SKU 1 MAGIMIX CS4200XL 18470F BLANC 175259 CS4200XL 18471F CHROME…" at bounding box center [496, 251] width 691 height 305
click at [304, 401] on div at bounding box center [241, 403] width 180 height 5
click at [340, 240] on div "329 €" at bounding box center [341, 241] width 13 height 6
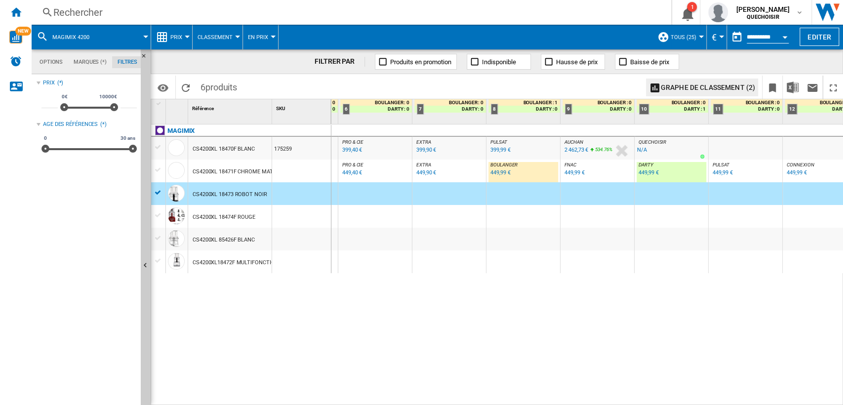
scroll to position [0, 379]
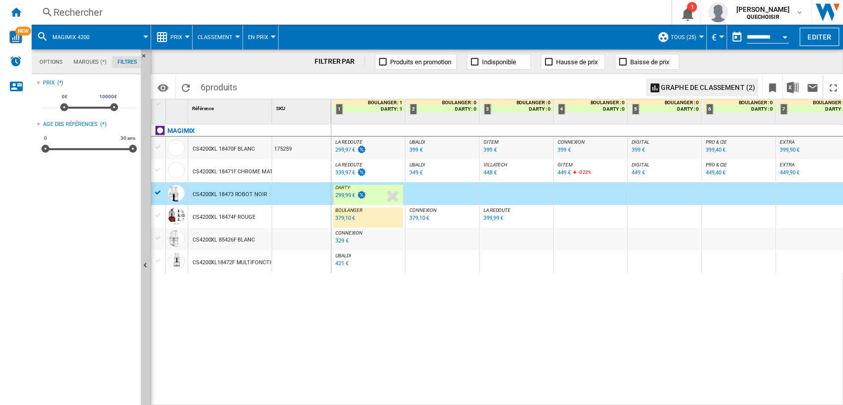
click at [236, 149] on div "CS4200XL 18470F BLANC" at bounding box center [224, 149] width 62 height 23
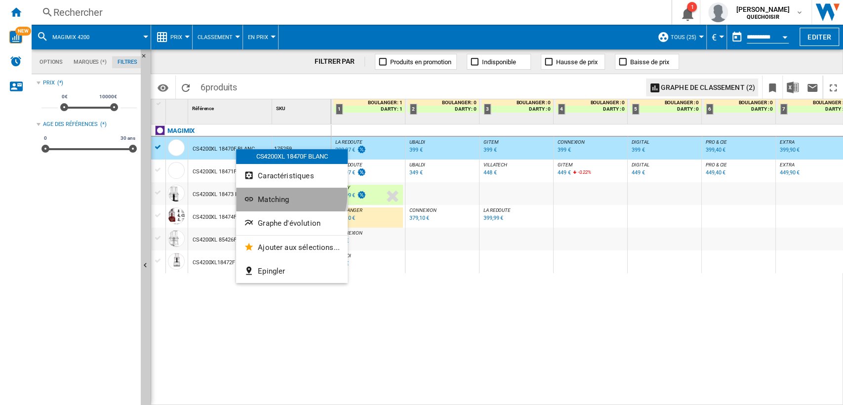
click at [286, 195] on span "Matching" at bounding box center [273, 199] width 31 height 9
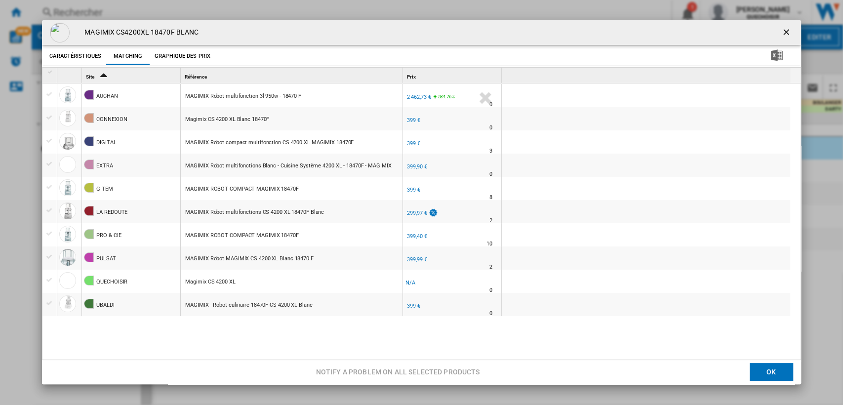
click at [781, 30] on ng-md-icon "getI18NText('BUTTONS.CLOSE_DIALOG')" at bounding box center [787, 33] width 12 height 12
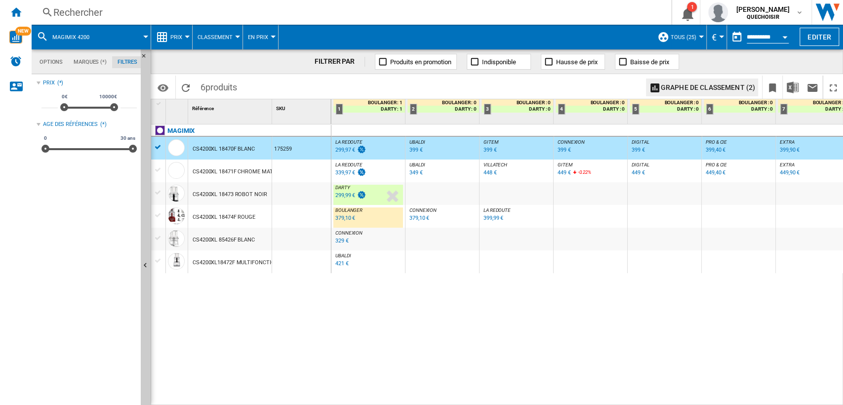
click at [159, 240] on div at bounding box center [158, 238] width 10 height 9
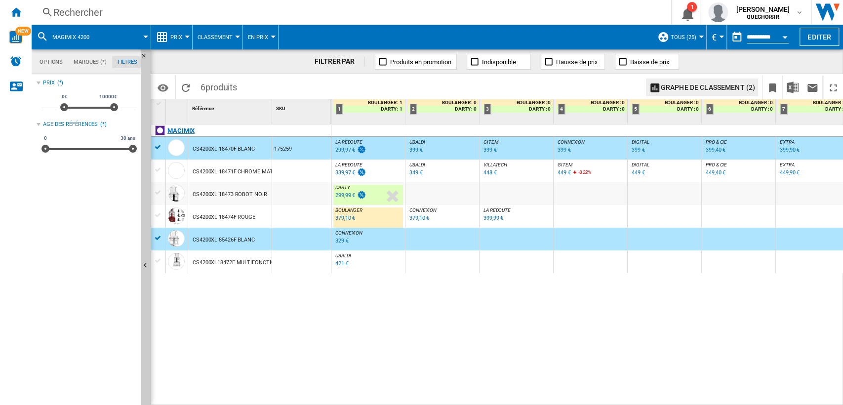
click at [157, 141] on div "MAGIMIX" at bounding box center [243, 136] width 180 height 23
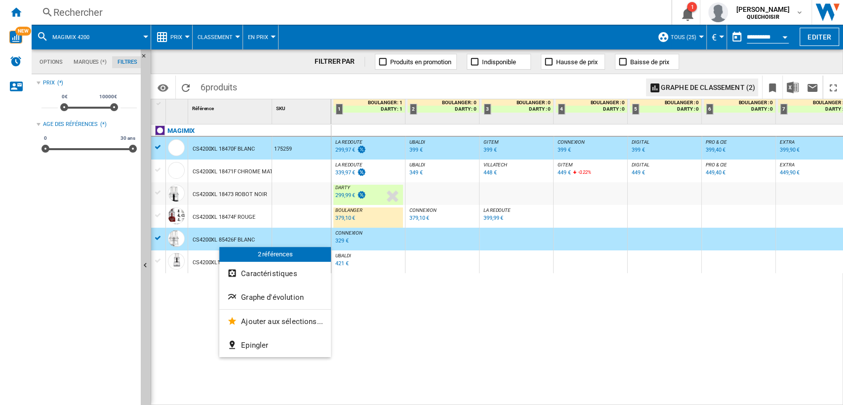
click at [161, 149] on div at bounding box center [421, 202] width 843 height 405
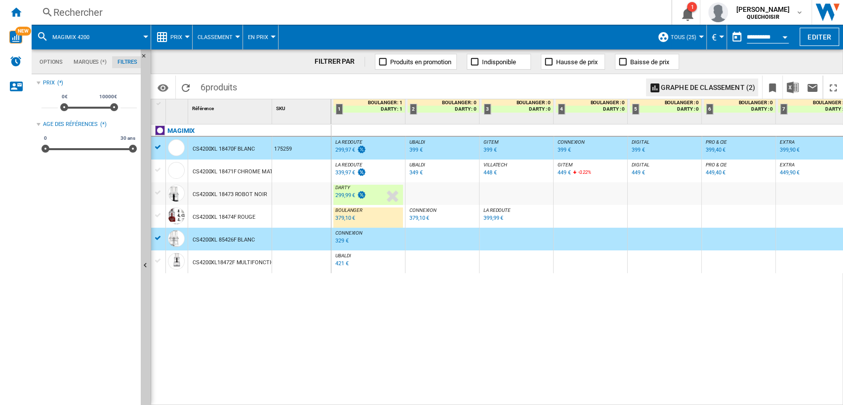
click at [158, 148] on div at bounding box center [158, 147] width 10 height 9
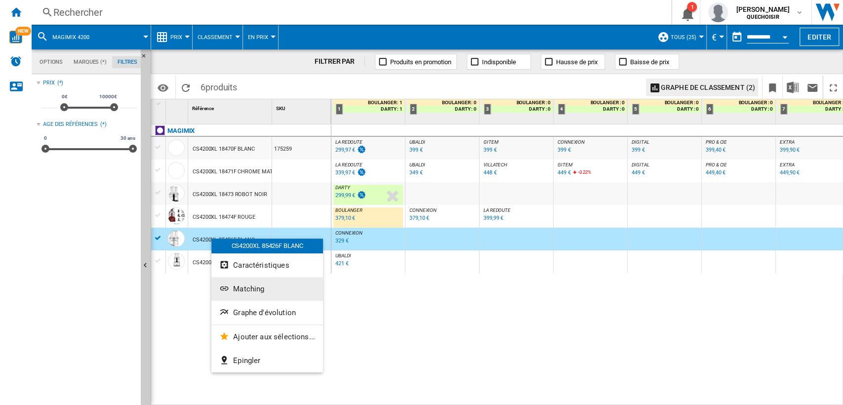
click at [249, 294] on button "Matching" at bounding box center [267, 289] width 112 height 24
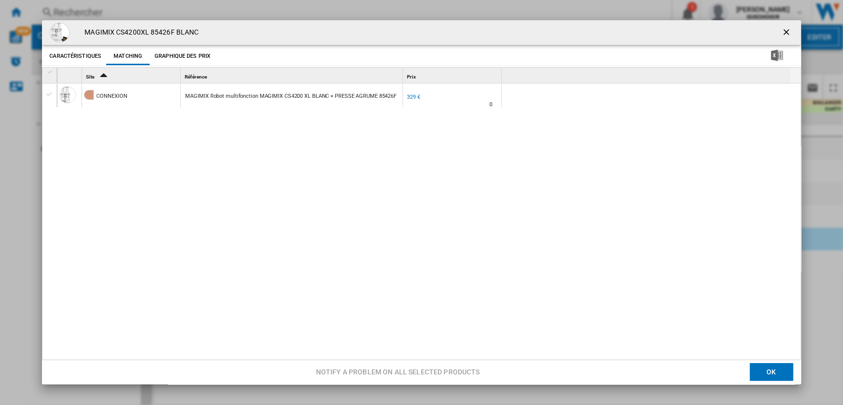
click at [51, 72] on div "Product popup" at bounding box center [50, 72] width 8 height 7
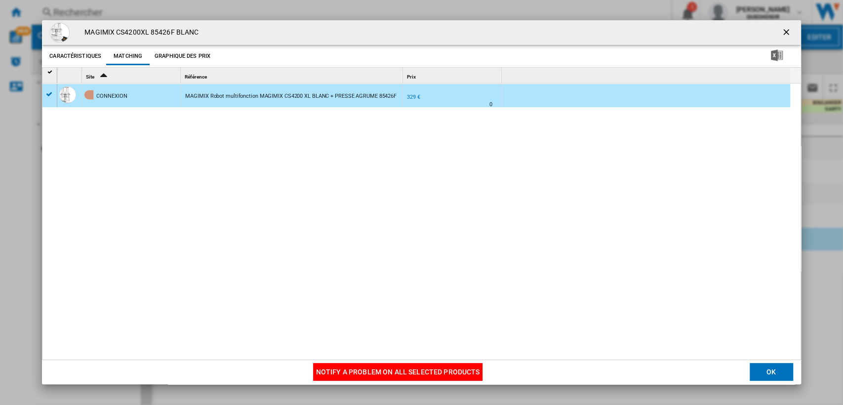
click at [321, 369] on button "Notify a problem on all selected products" at bounding box center [398, 373] width 170 height 18
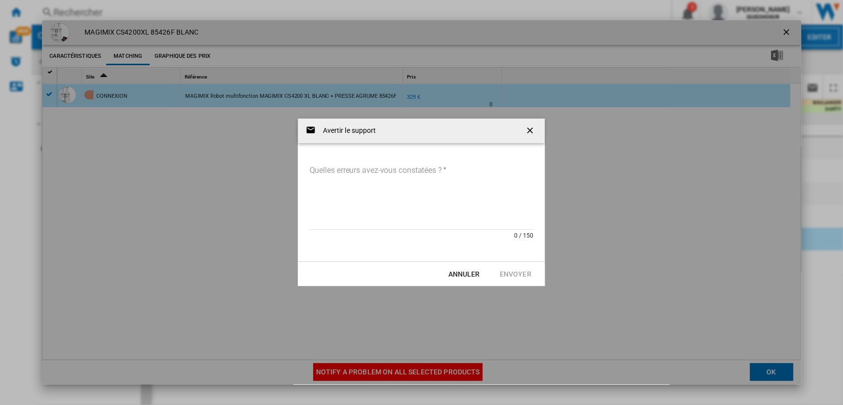
click at [392, 175] on textarea "Quelles erreurs avez-vous constatées ?" at bounding box center [421, 196] width 225 height 67
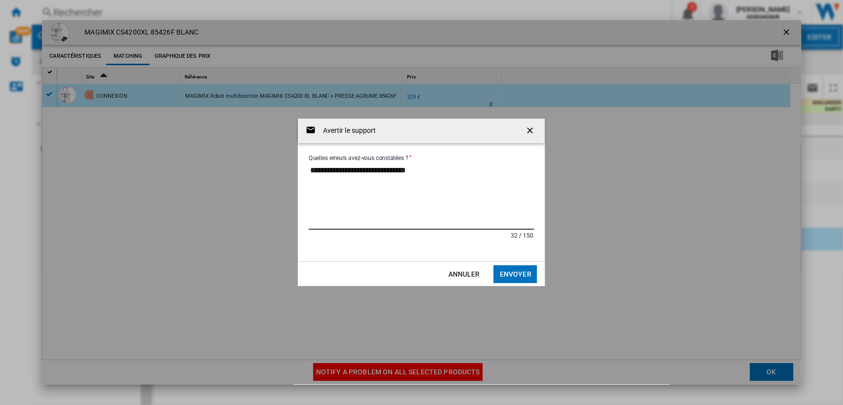
paste textarea "**********"
click at [309, 170] on textarea "**********" at bounding box center [421, 196] width 225 height 67
drag, startPoint x: 465, startPoint y: 187, endPoint x: 271, endPoint y: 179, distance: 193.8
click at [271, 179] on md-backdrop "**********" at bounding box center [421, 202] width 759 height 364
paste textarea "Product popup"
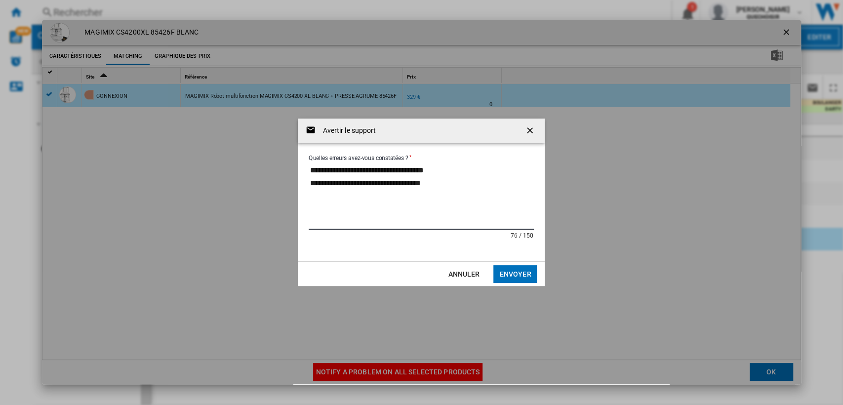
type textarea "**********"
click at [518, 270] on button "Envoyer" at bounding box center [514, 274] width 43 height 18
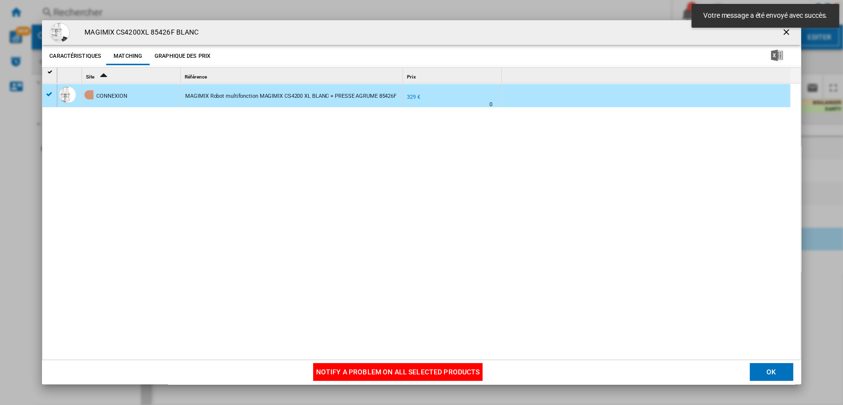
click at [781, 34] on ng-md-icon "getI18NText('BUTTONS.CLOSE_DIALOG')" at bounding box center [787, 33] width 12 height 12
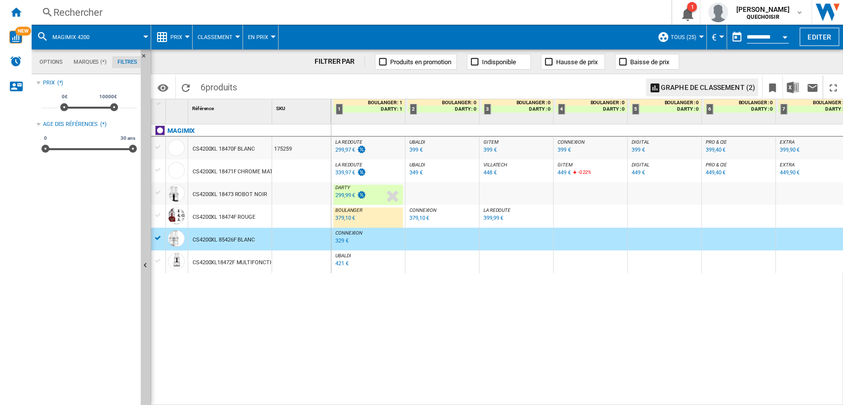
click at [182, 37] on button "Prix" at bounding box center [178, 37] width 17 height 25
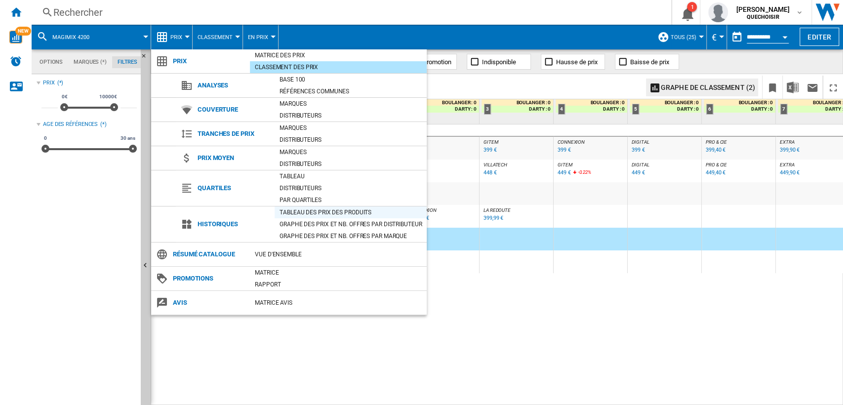
click at [311, 208] on div "Tableau des prix des produits" at bounding box center [351, 212] width 152 height 10
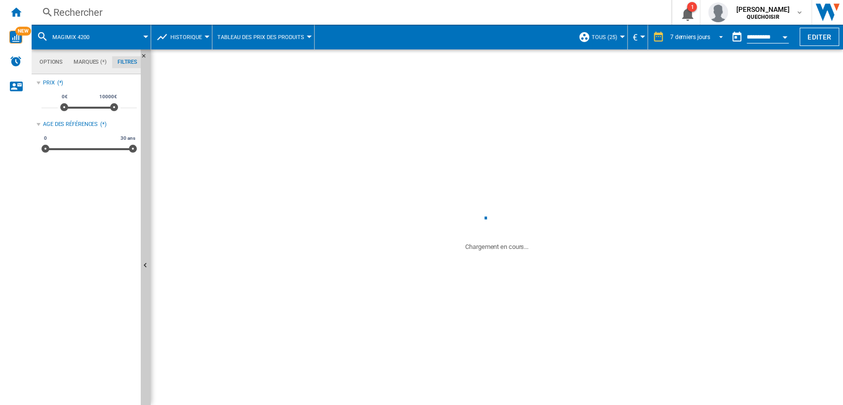
click at [682, 37] on div "7 derniers jours" at bounding box center [690, 37] width 40 height 7
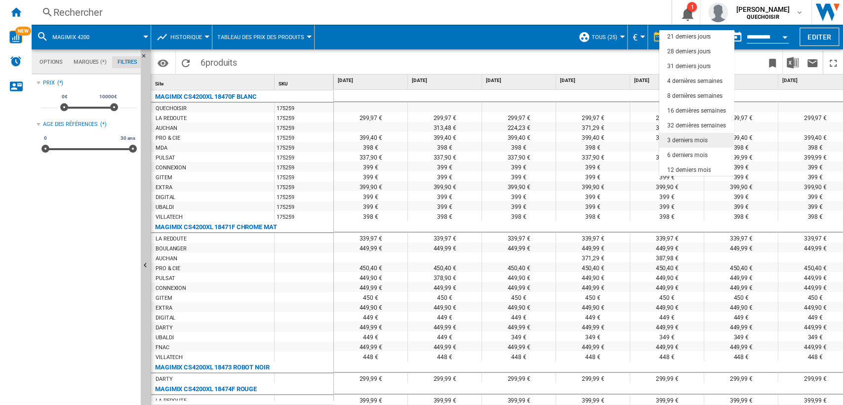
scroll to position [62, 0]
click at [677, 164] on div "18 derniers mois" at bounding box center [688, 168] width 43 height 8
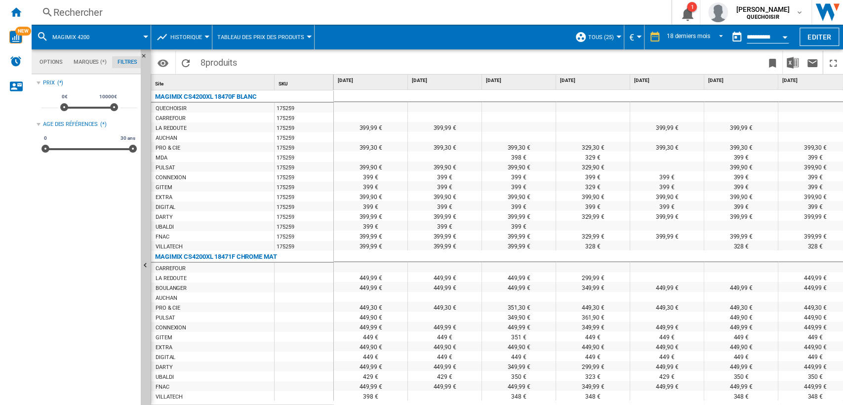
click at [83, 14] on div "Rechercher" at bounding box center [349, 12] width 592 height 14
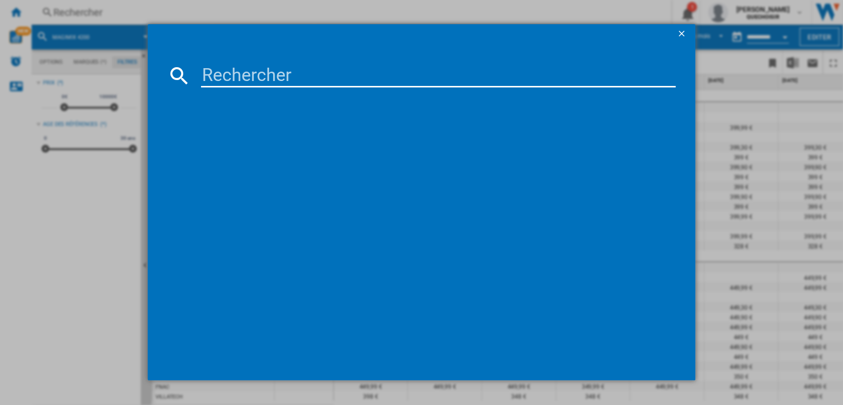
paste input "85323F"
type input "85323F"
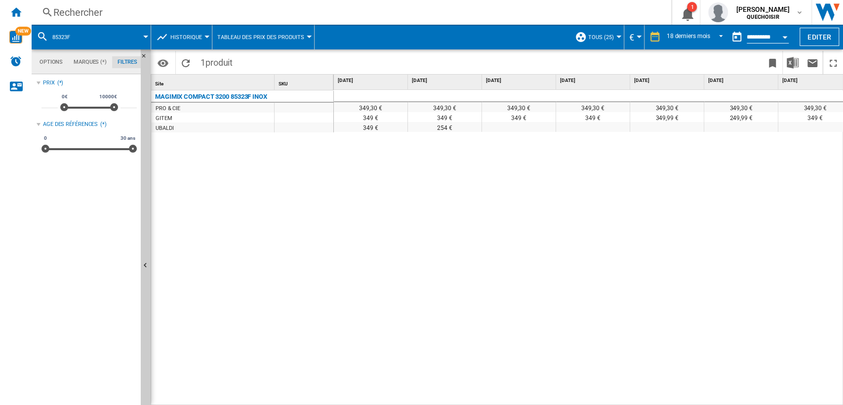
click at [184, 13] on div "Rechercher" at bounding box center [349, 12] width 592 height 14
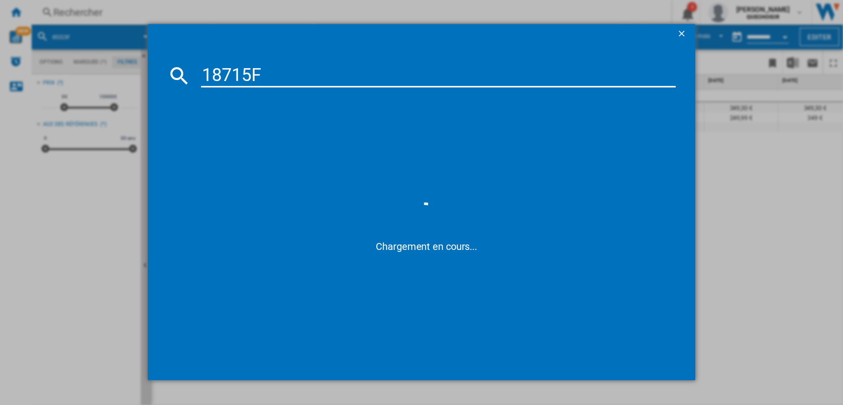
drag, startPoint x: 370, startPoint y: 72, endPoint x: 439, endPoint y: 58, distance: 70.0
click at [410, 68] on input "18715F" at bounding box center [438, 76] width 475 height 24
type input "1871"
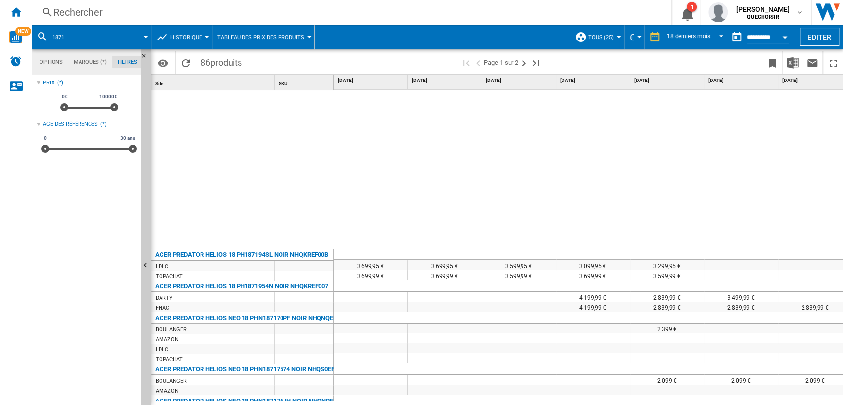
scroll to position [198, 0]
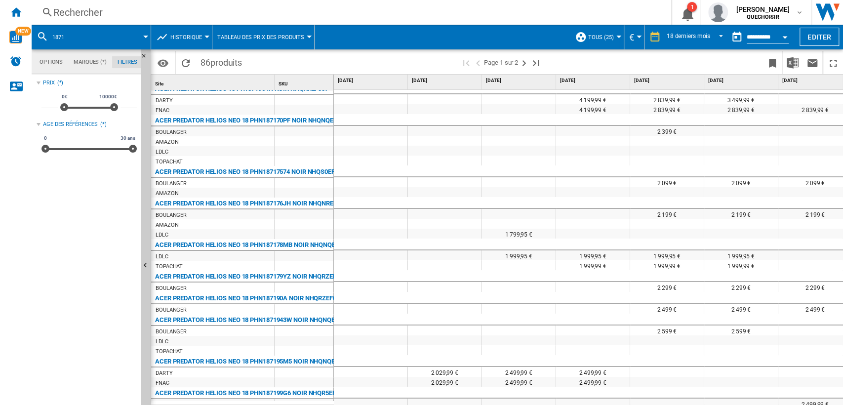
click at [151, 15] on div "Rechercher" at bounding box center [349, 12] width 592 height 14
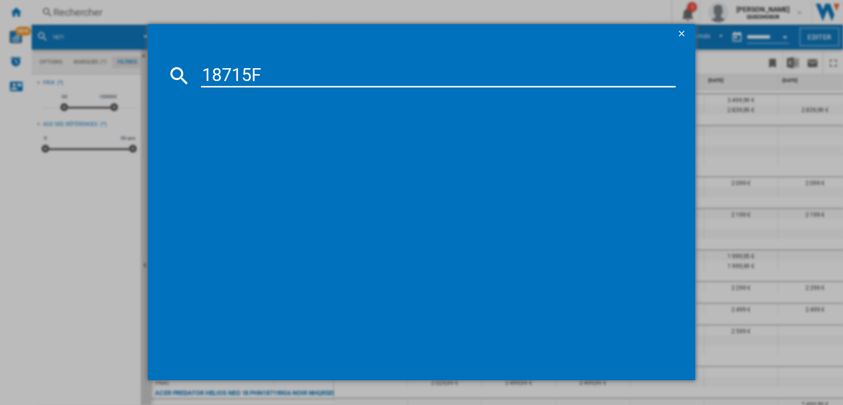
drag, startPoint x: 236, startPoint y: 75, endPoint x: 301, endPoint y: 76, distance: 65.2
click at [301, 76] on input "18715F" at bounding box center [438, 76] width 475 height 24
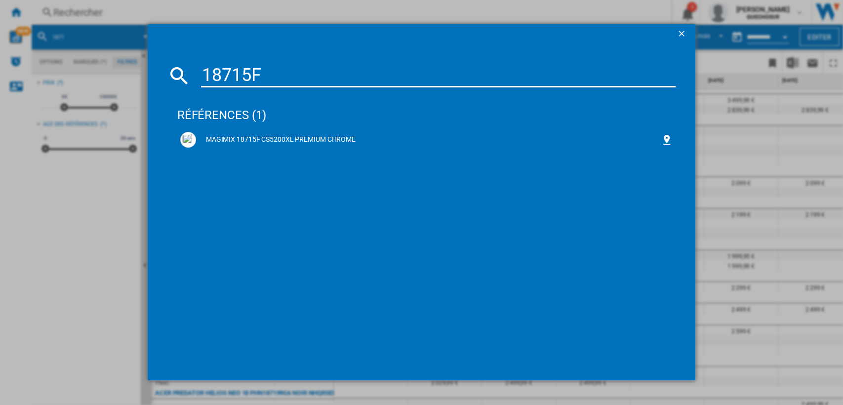
click at [283, 74] on input "18715F" at bounding box center [438, 76] width 475 height 24
drag, startPoint x: 238, startPoint y: 78, endPoint x: 248, endPoint y: 78, distance: 10.4
click at [247, 78] on input "18715F" at bounding box center [438, 76] width 475 height 24
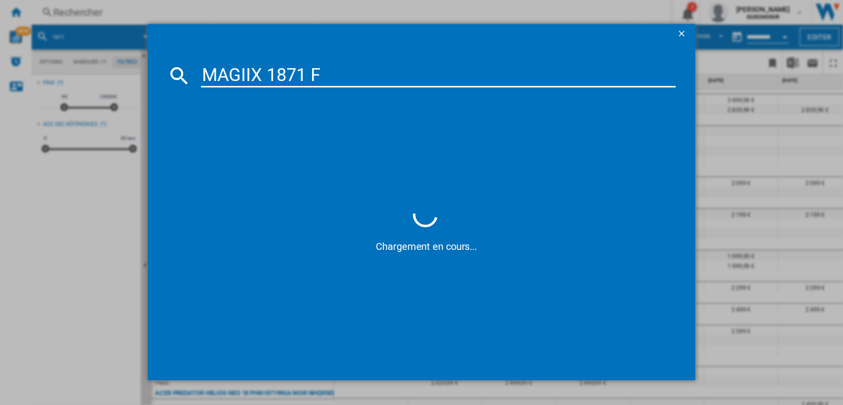
type input "MAGIMIX 1871 F"
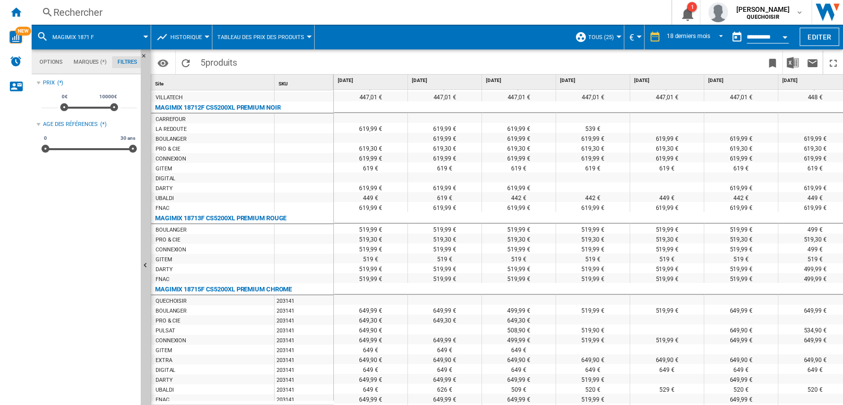
scroll to position [144, 0]
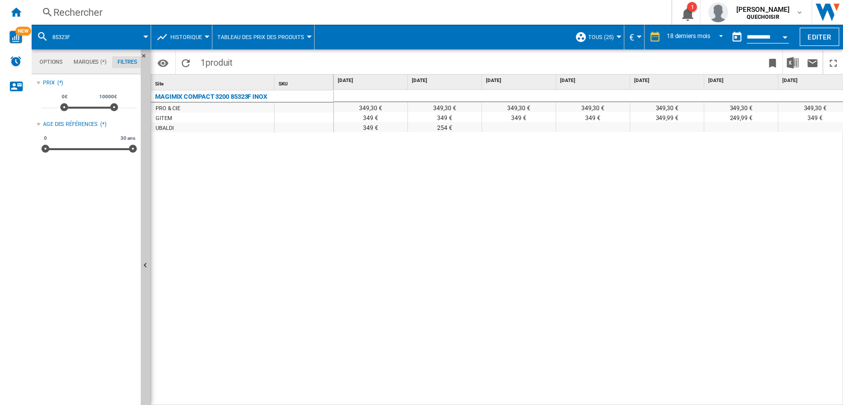
click at [183, 39] on span "Historique" at bounding box center [186, 37] width 32 height 6
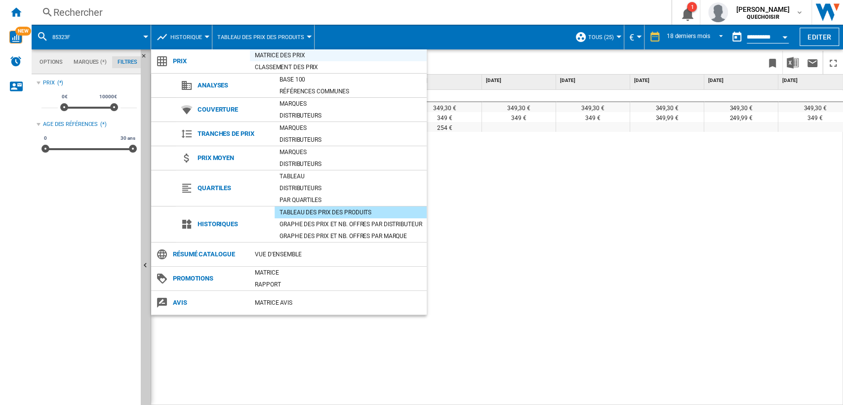
click at [284, 55] on div "Matrice des prix" at bounding box center [338, 55] width 177 height 10
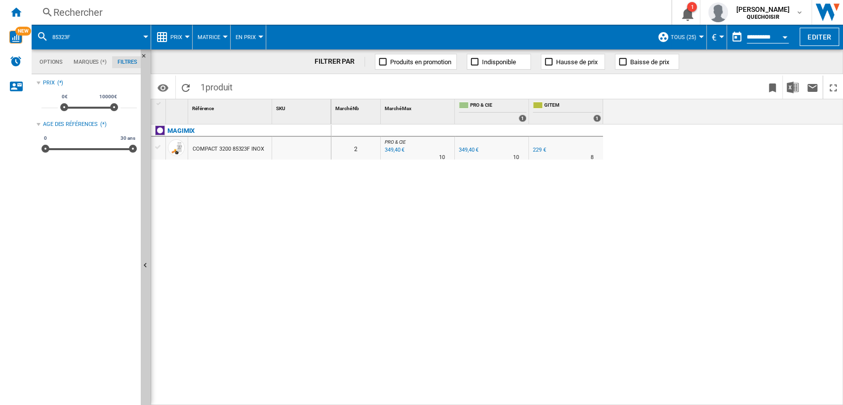
click at [467, 150] on div "349,40 €" at bounding box center [469, 150] width 20 height 6
click at [156, 12] on div "Rechercher" at bounding box center [349, 12] width 592 height 14
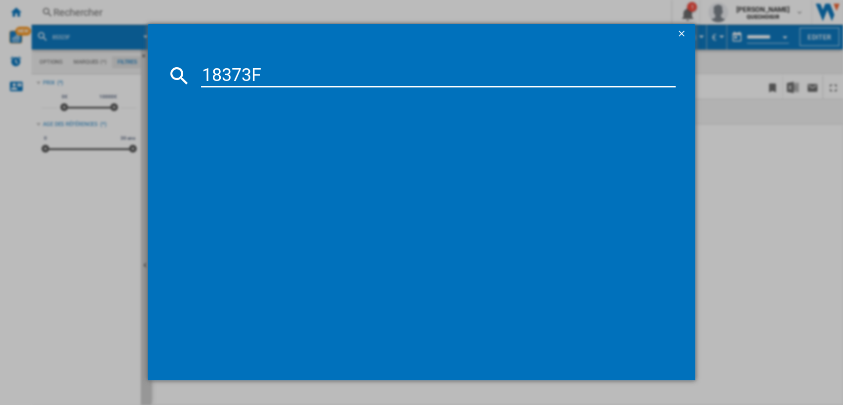
drag, startPoint x: 246, startPoint y: 70, endPoint x: 357, endPoint y: 68, distance: 111.1
click at [357, 68] on input "18373F" at bounding box center [438, 76] width 475 height 24
type input "1837"
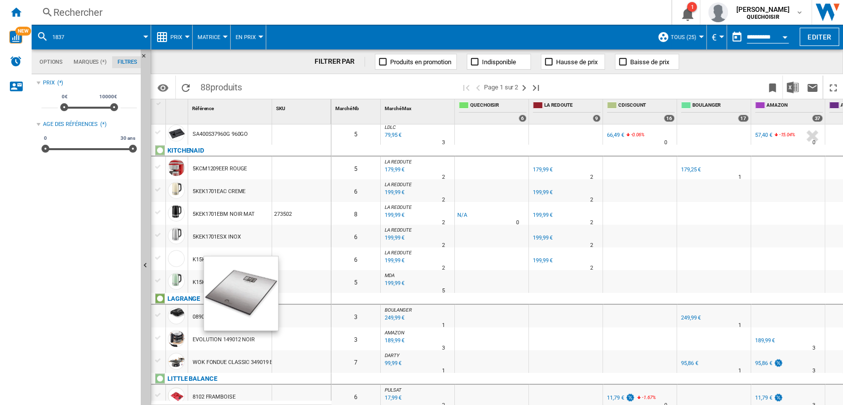
scroll to position [1077, 0]
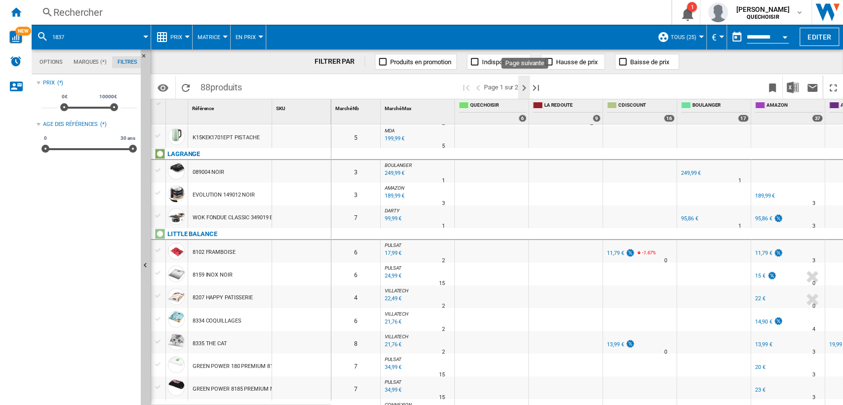
click at [524, 86] on ng-md-icon "Page suivante" at bounding box center [524, 88] width 12 height 12
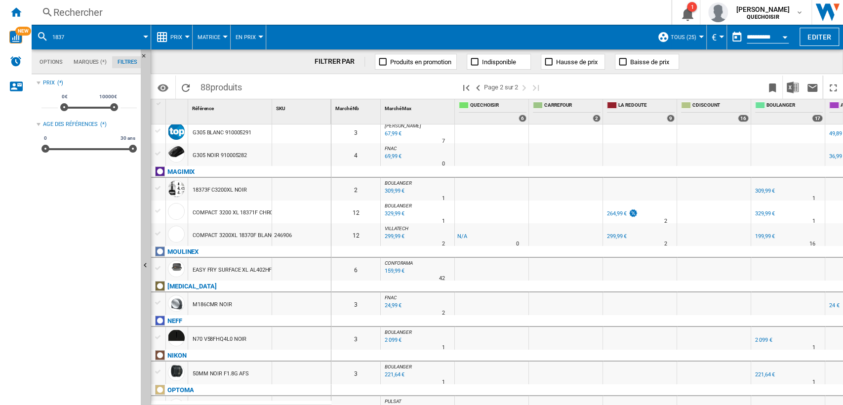
scroll to position [110, 0]
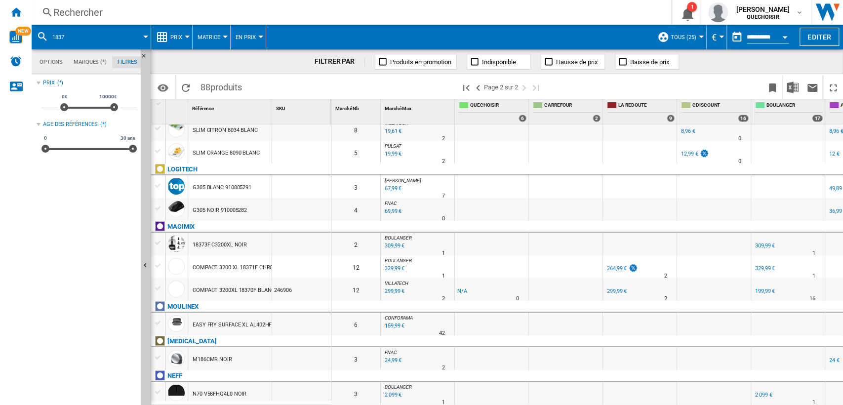
click at [178, 226] on div "MAGIMIX" at bounding box center [180, 227] width 27 height 12
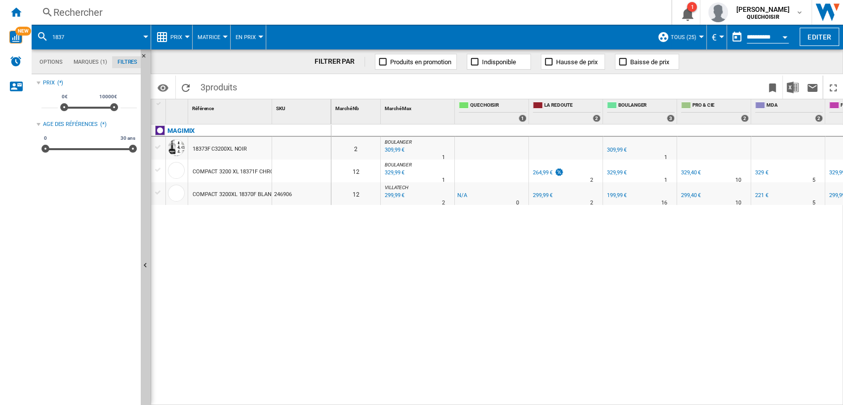
click at [157, 12] on div "Rechercher" at bounding box center [349, 12] width 592 height 14
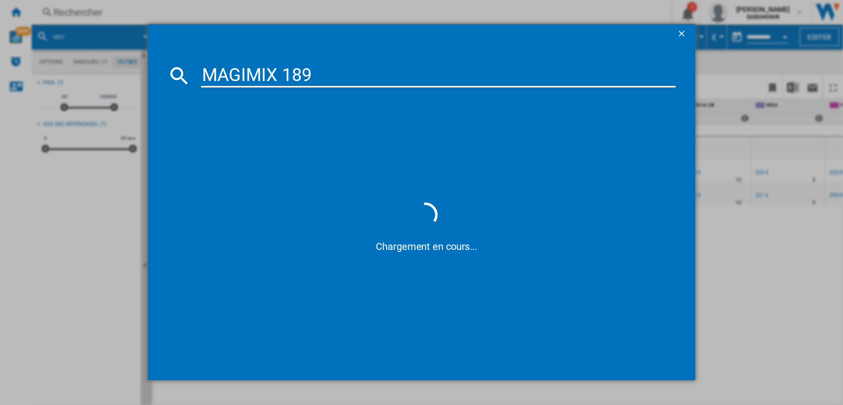
type input "MAGIMIX 189"
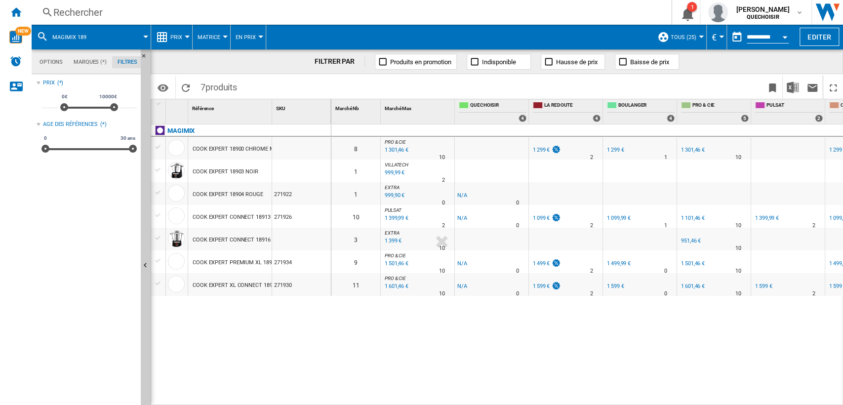
click at [182, 12] on div "Rechercher" at bounding box center [349, 12] width 592 height 14
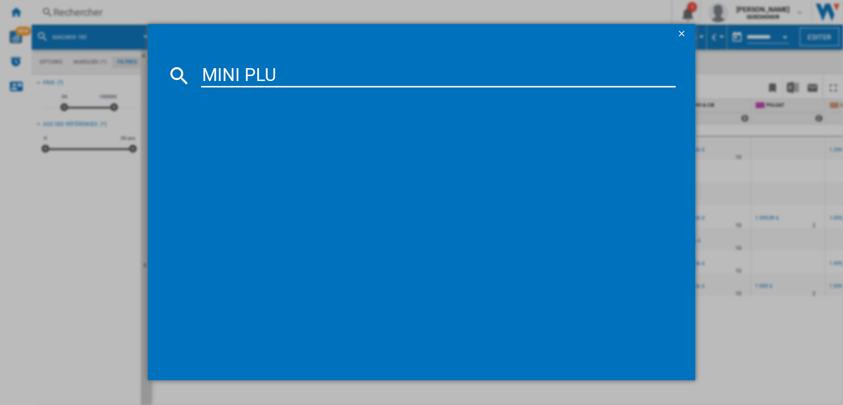
type input "MINI PLUS"
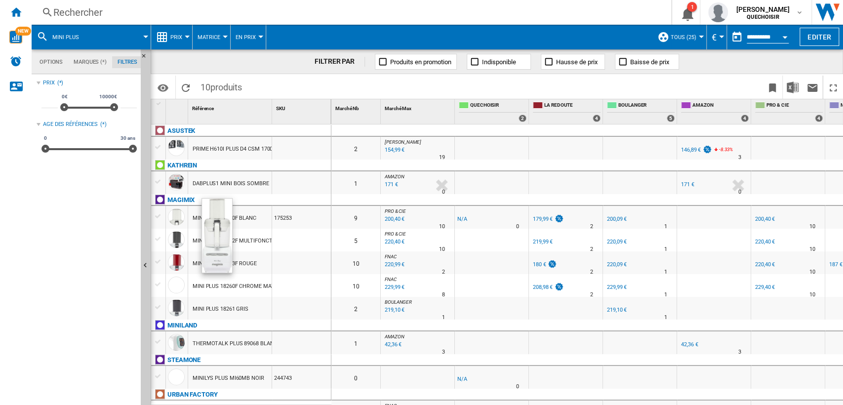
scroll to position [10, 0]
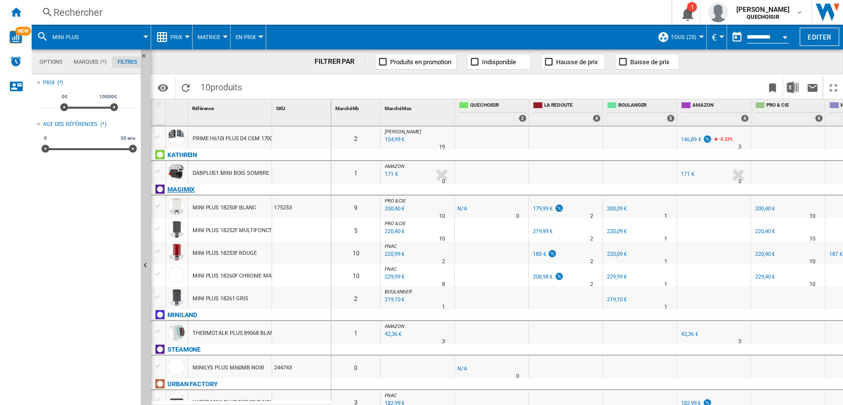
click at [185, 191] on div "MAGIMIX" at bounding box center [180, 190] width 27 height 12
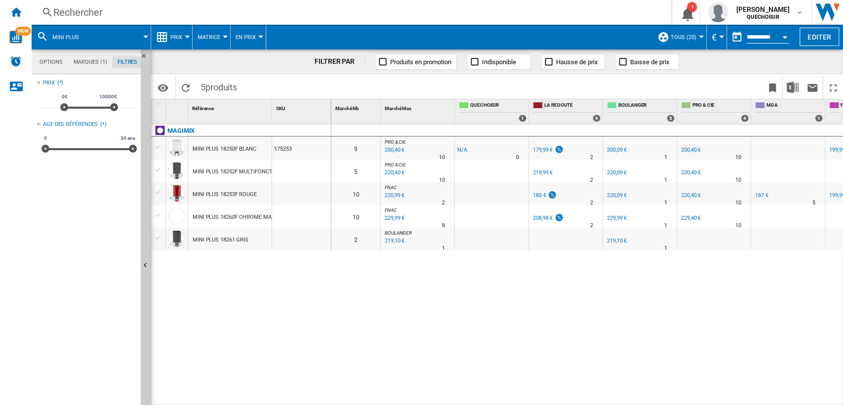
click at [621, 150] on div "200,09 €" at bounding box center [617, 150] width 20 height 6
click at [129, 10] on div "Rechercher" at bounding box center [349, 12] width 592 height 14
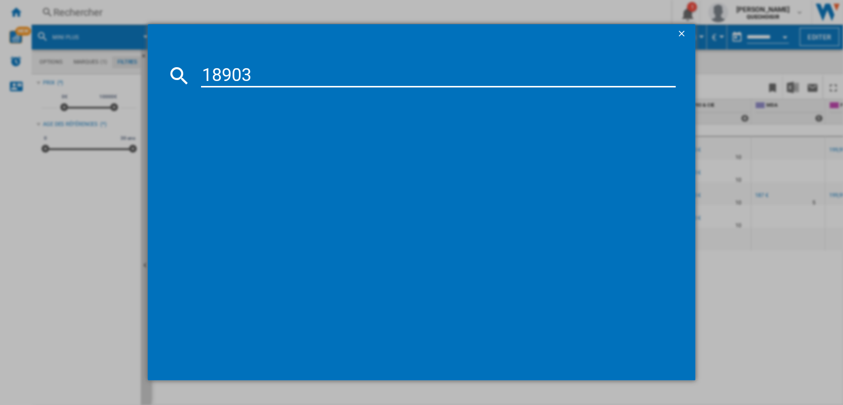
type input "1890"
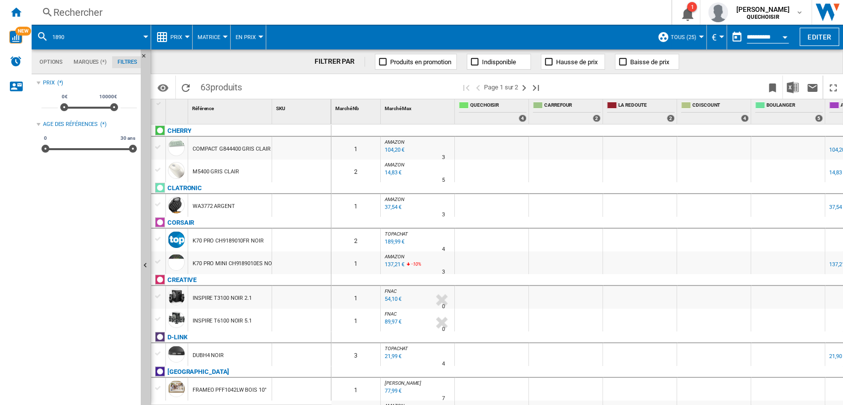
click at [69, 20] on div "Rechercher Rechercher 0 1 [PERSON_NAME] QUECHOISIR QUECHOISIR Mes paramètres Se…" at bounding box center [437, 12] width 811 height 25
click at [81, 14] on div "Rechercher" at bounding box center [349, 12] width 592 height 14
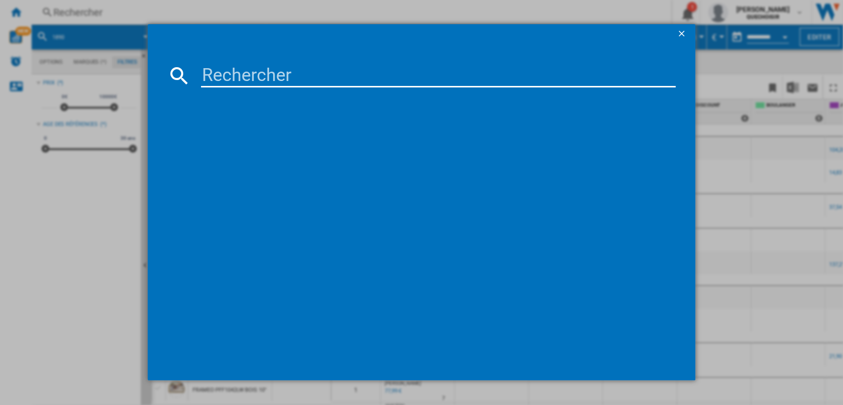
click at [221, 74] on input at bounding box center [438, 76] width 475 height 24
type input "MAGIMIX 189"
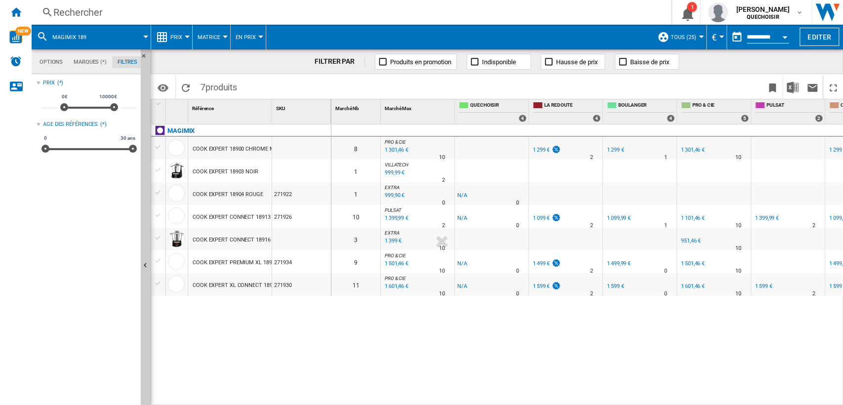
click at [185, 10] on div "Rechercher" at bounding box center [349, 12] width 592 height 14
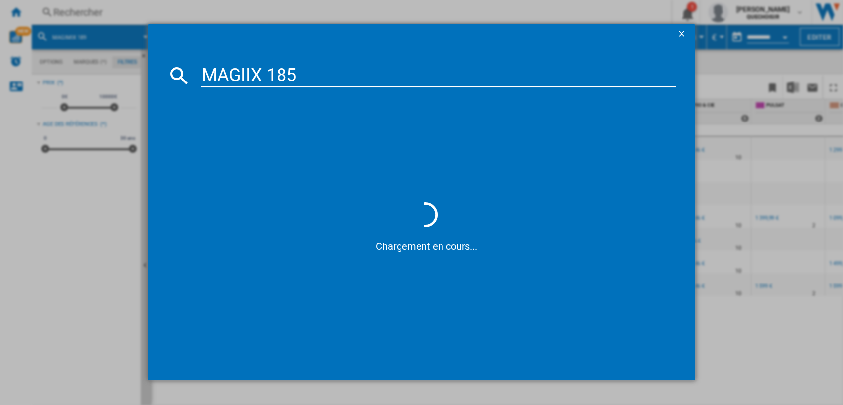
type input "MAGIMIX 185"
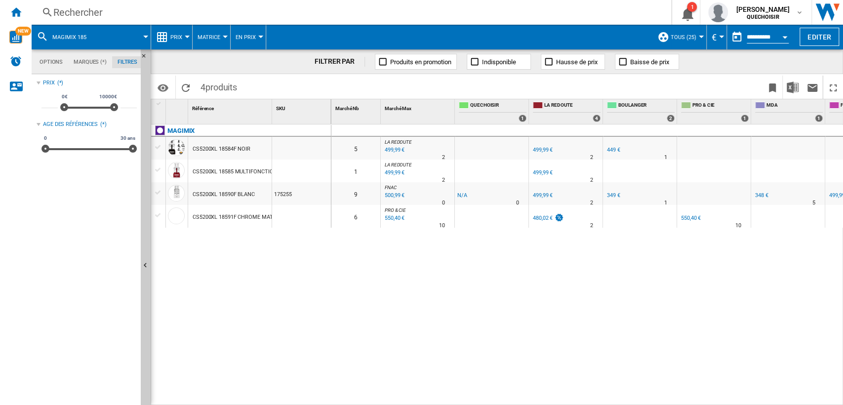
click at [194, 15] on div "Rechercher" at bounding box center [349, 12] width 592 height 14
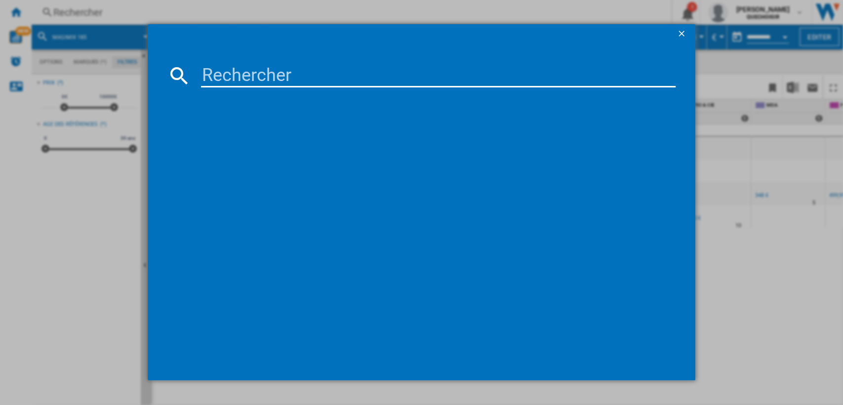
click at [253, 71] on input at bounding box center [438, 76] width 475 height 24
click at [254, 70] on input "MAGILIX 5200" at bounding box center [438, 76] width 475 height 24
type input "MAGIMIX 5200"
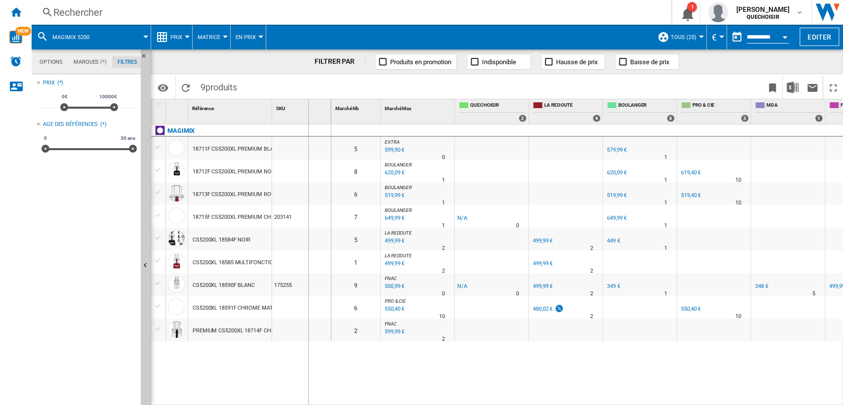
drag, startPoint x: 273, startPoint y: 114, endPoint x: 308, endPoint y: 114, distance: 34.6
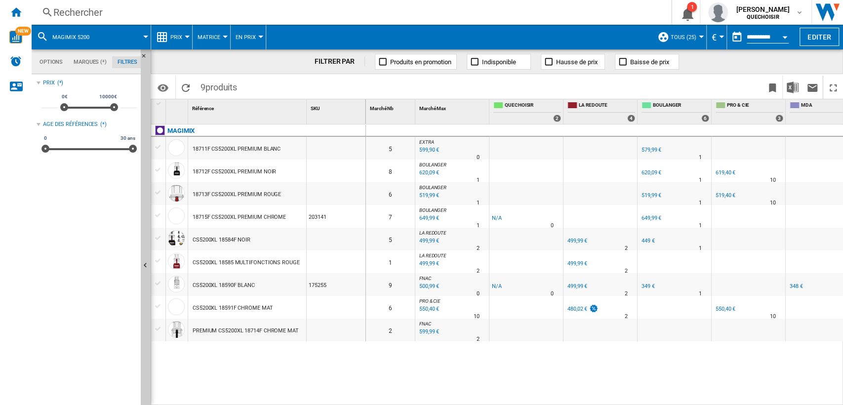
click at [217, 29] on button "Matrice" at bounding box center [212, 37] width 28 height 25
click at [218, 78] on button "Classement" at bounding box center [220, 85] width 56 height 24
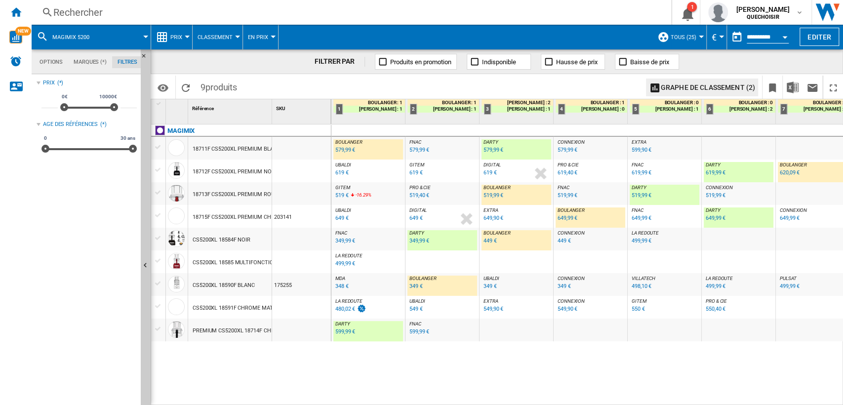
click at [233, 370] on div "MAGIMIX 18711F CS5200XL PREMIUM BLANC 18712F CS5200XL PREMIUM NOIR 18713F CS520…" at bounding box center [241, 262] width 180 height 276
click at [417, 288] on div "349 €" at bounding box center [415, 286] width 13 height 6
click at [411, 238] on div "349,99 €" at bounding box center [419, 241] width 20 height 6
click at [490, 241] on div "449 €" at bounding box center [490, 241] width 13 height 6
click at [229, 241] on div "CS5200XL 18584F NOIR" at bounding box center [222, 240] width 58 height 23
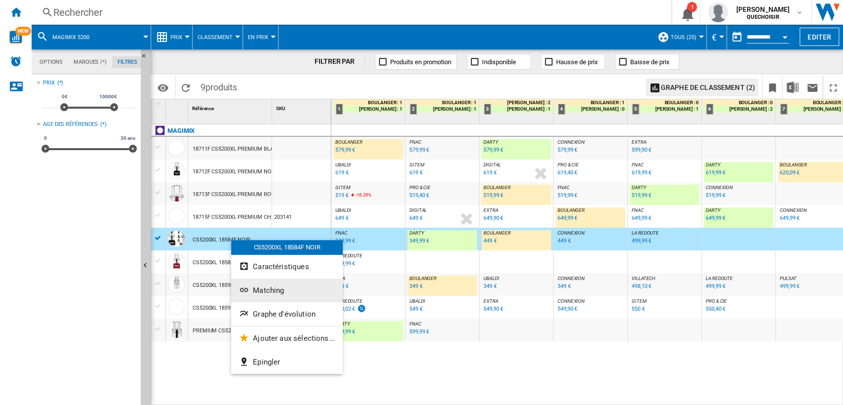
click at [276, 293] on span "Matching" at bounding box center [268, 290] width 31 height 9
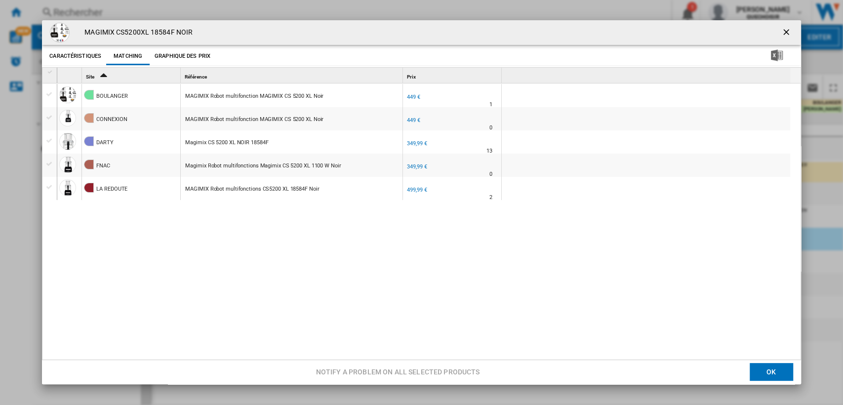
click at [782, 31] on ng-md-icon "getI18NText('BUTTONS.CLOSE_DIALOG')" at bounding box center [787, 33] width 12 height 12
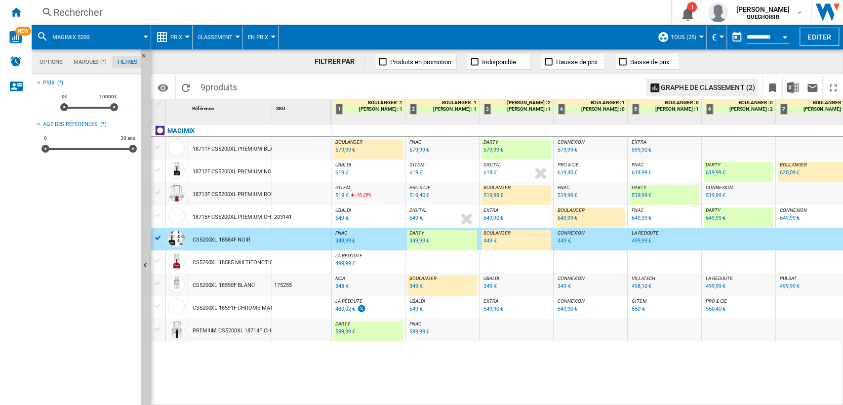
click at [213, 34] on span "Classement" at bounding box center [215, 37] width 35 height 6
click at [159, 13] on md-backdrop at bounding box center [421, 202] width 843 height 405
click at [171, 18] on div "Rechercher" at bounding box center [349, 12] width 592 height 14
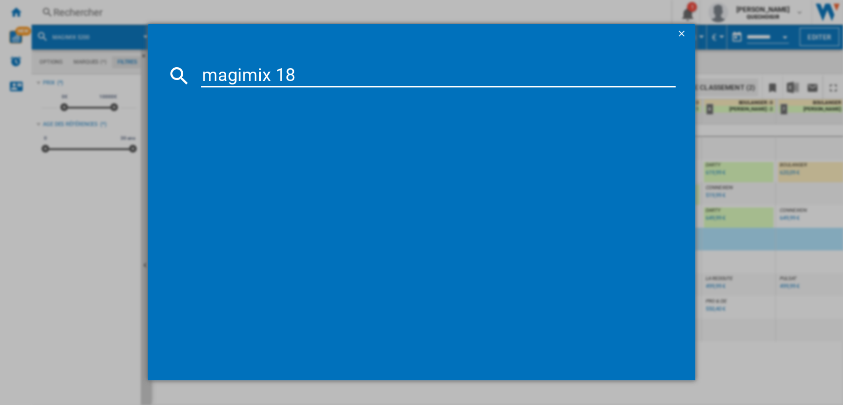
type input "magimix 185"
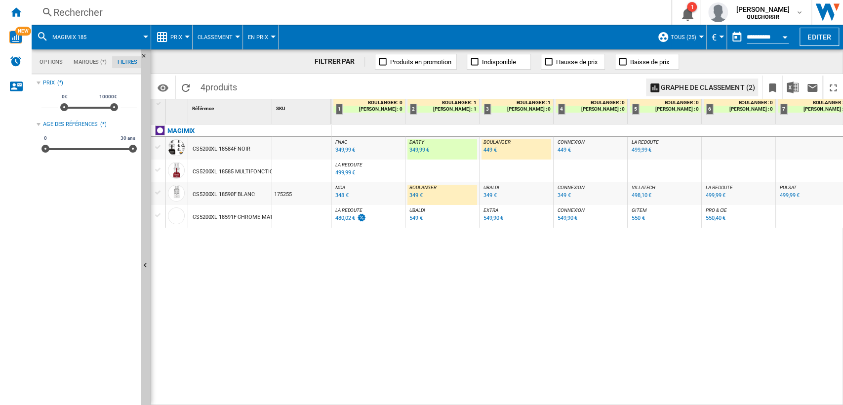
click at [237, 258] on div "MAGIMIX CS5200XL 18584F NOIR CS5200XL 18585 MULTIFONCTIONS ROUGE CS5200XL 18590…" at bounding box center [241, 262] width 180 height 276
click at [288, 288] on div "MAGIMIX CS5200XL 18584F NOIR CS5200XL 18585 MULTIFONCTIONS ROUGE CS5200XL 18590…" at bounding box center [241, 262] width 180 height 276
click at [345, 173] on div "499,99 €" at bounding box center [345, 172] width 20 height 6
click at [211, 36] on span "Classement" at bounding box center [215, 37] width 35 height 6
click at [177, 36] on md-backdrop at bounding box center [421, 202] width 843 height 405
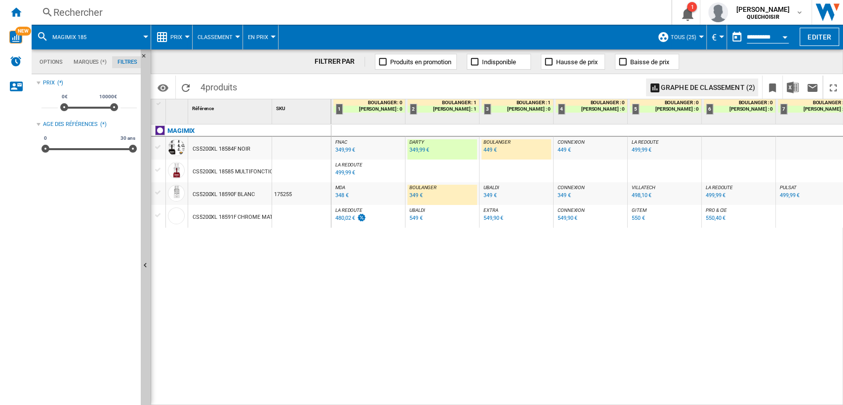
click at [177, 36] on span "Prix" at bounding box center [176, 37] width 12 height 6
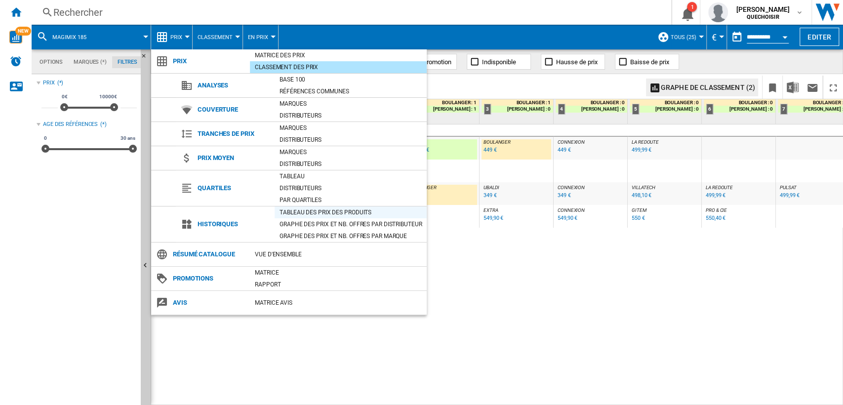
click at [304, 212] on div "Tableau des prix des produits" at bounding box center [351, 212] width 152 height 10
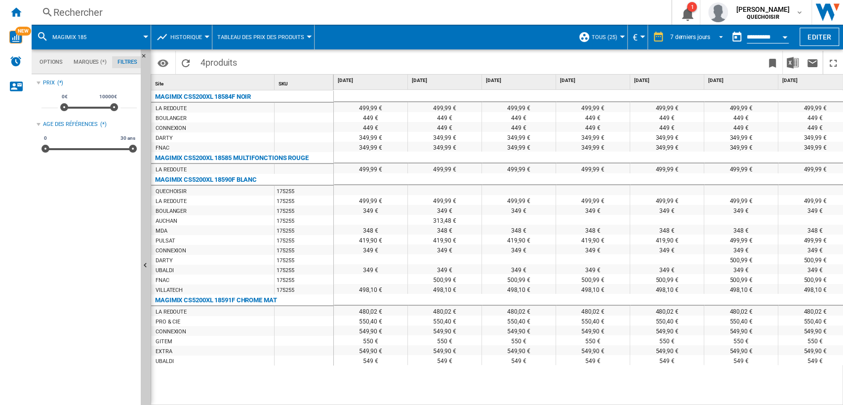
click at [682, 39] on div "7 derniers jours" at bounding box center [690, 37] width 40 height 7
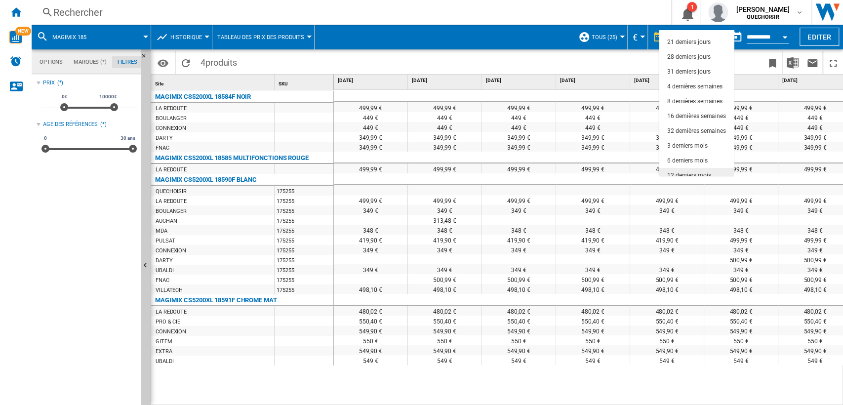
scroll to position [62, 0]
click at [683, 166] on div "18 derniers mois" at bounding box center [688, 168] width 43 height 8
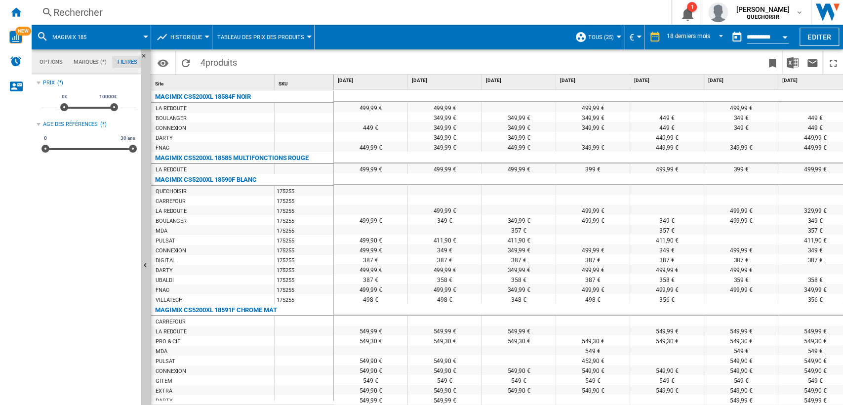
click at [785, 37] on div "Open calendar" at bounding box center [784, 37] width 5 height 2
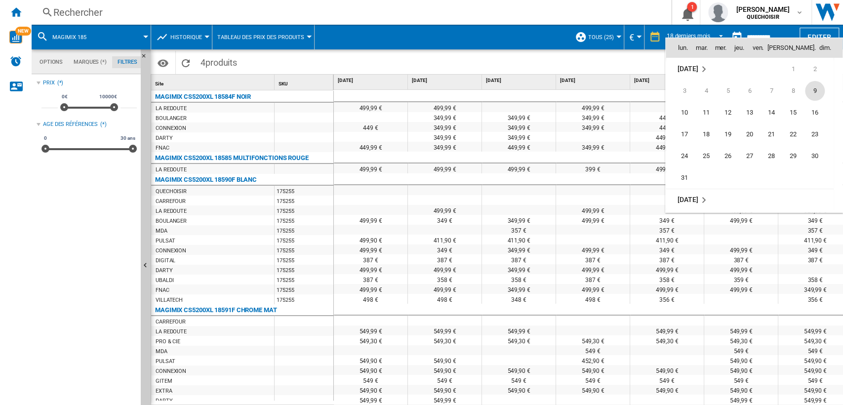
click at [820, 92] on span "9" at bounding box center [815, 91] width 20 height 20
type input "**********"
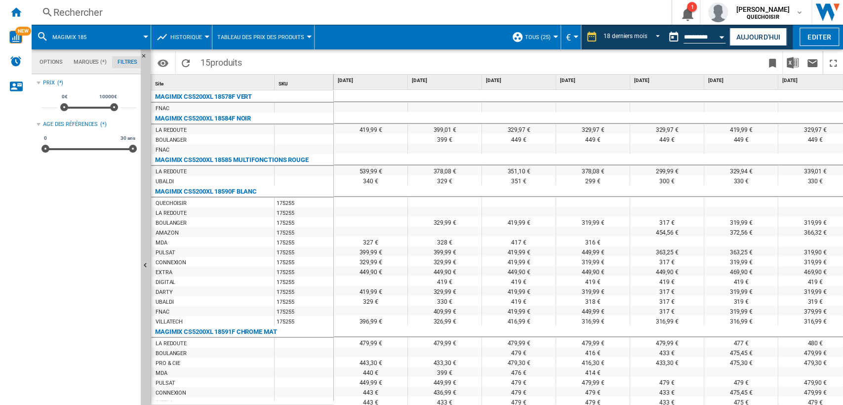
click at [447, 14] on div "Rechercher" at bounding box center [349, 12] width 592 height 14
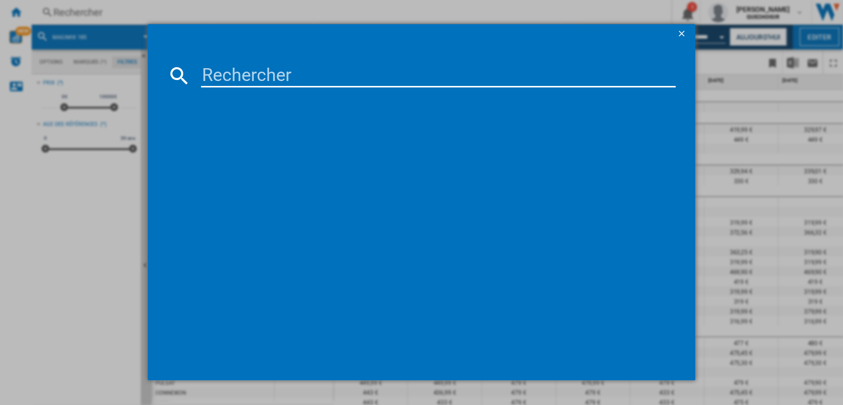
type input "MC812M865"
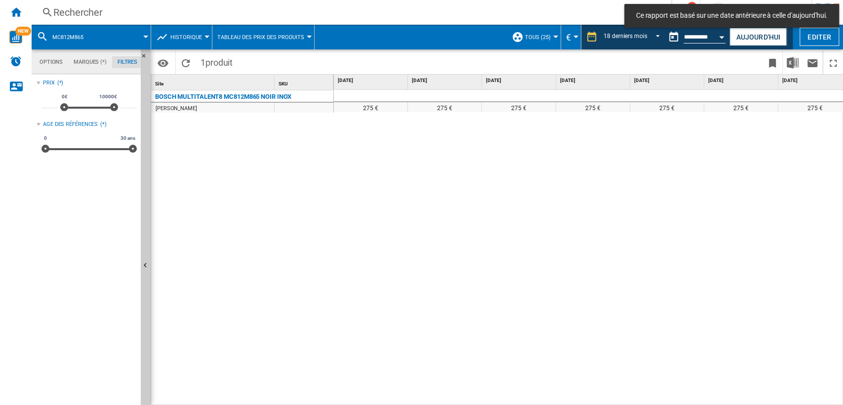
click at [593, 181] on div "275 € 275 € 275 € 275 € 275 € 275 € 275 € 249 € 275 € 275 € 275 € 265 € 279 € 2…" at bounding box center [589, 248] width 510 height 316
click at [734, 34] on button "Aujourd'hui" at bounding box center [757, 37] width 57 height 18
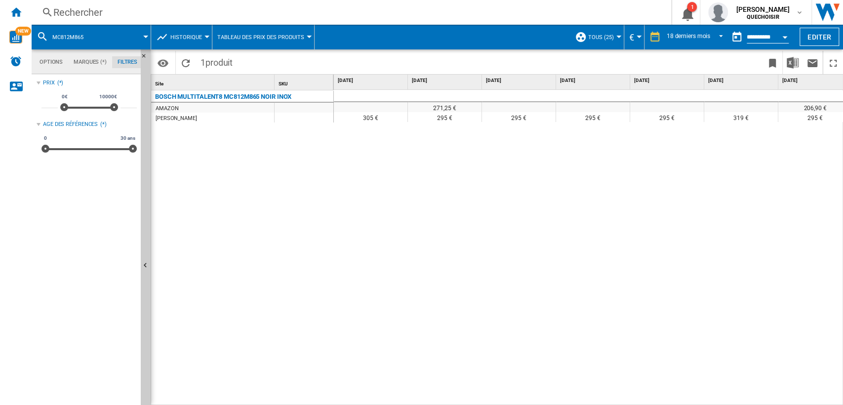
click at [144, 10] on div "Rechercher" at bounding box center [349, 12] width 592 height 14
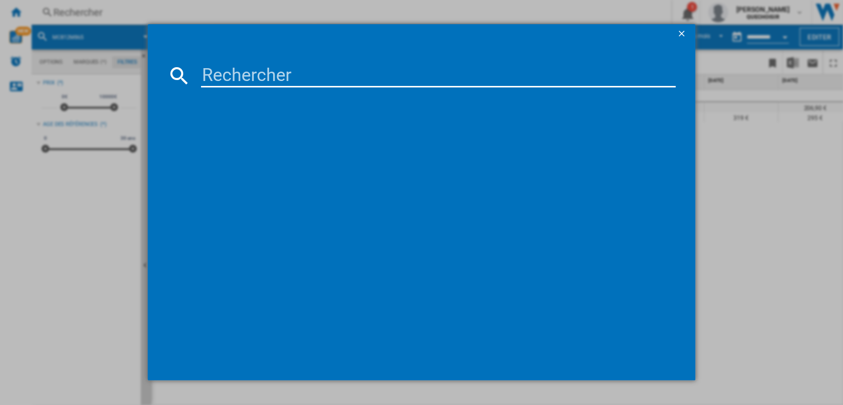
click at [225, 77] on input at bounding box center [438, 76] width 475 height 24
type input "bosch mc"
